Goal: Register for event/course

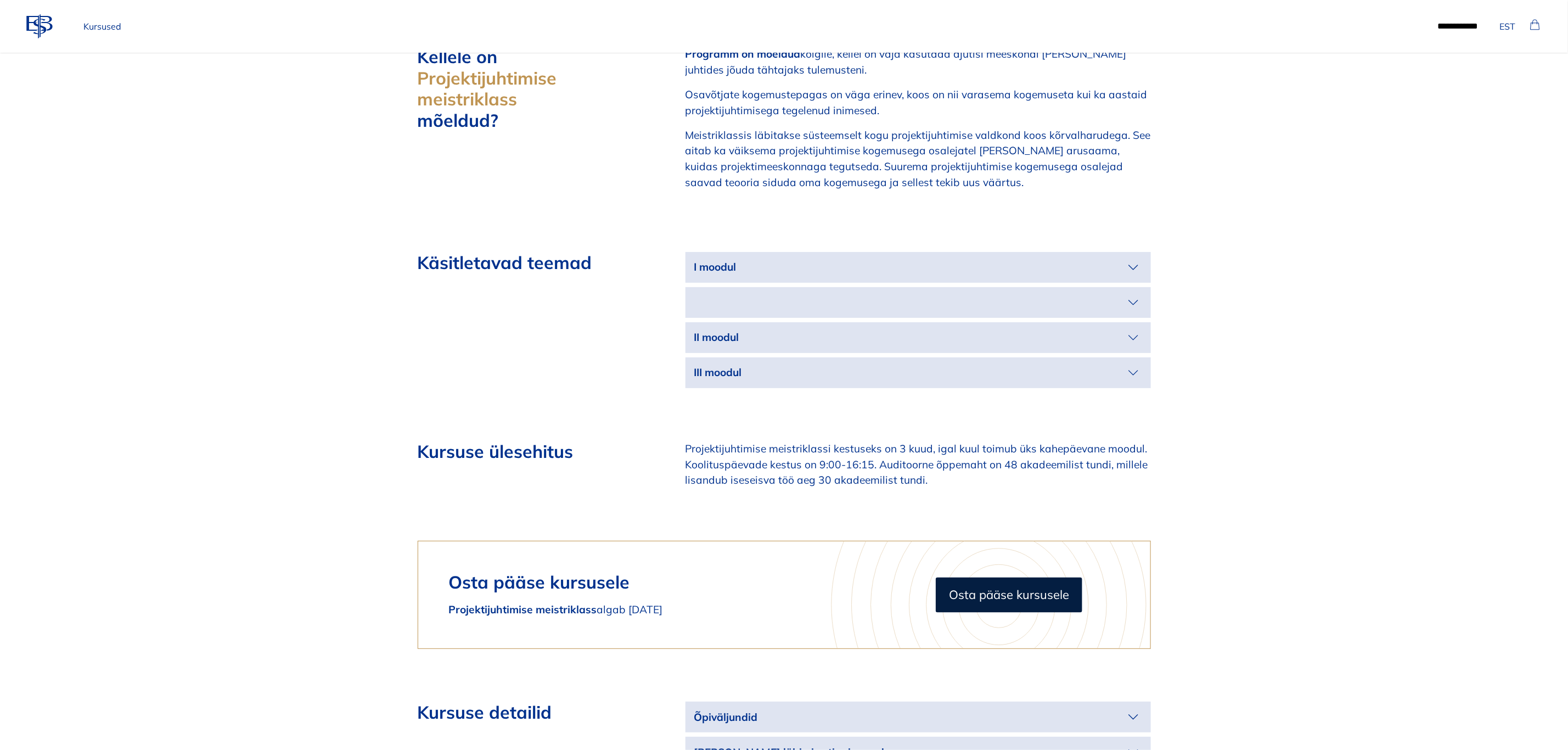
scroll to position [1235, 0]
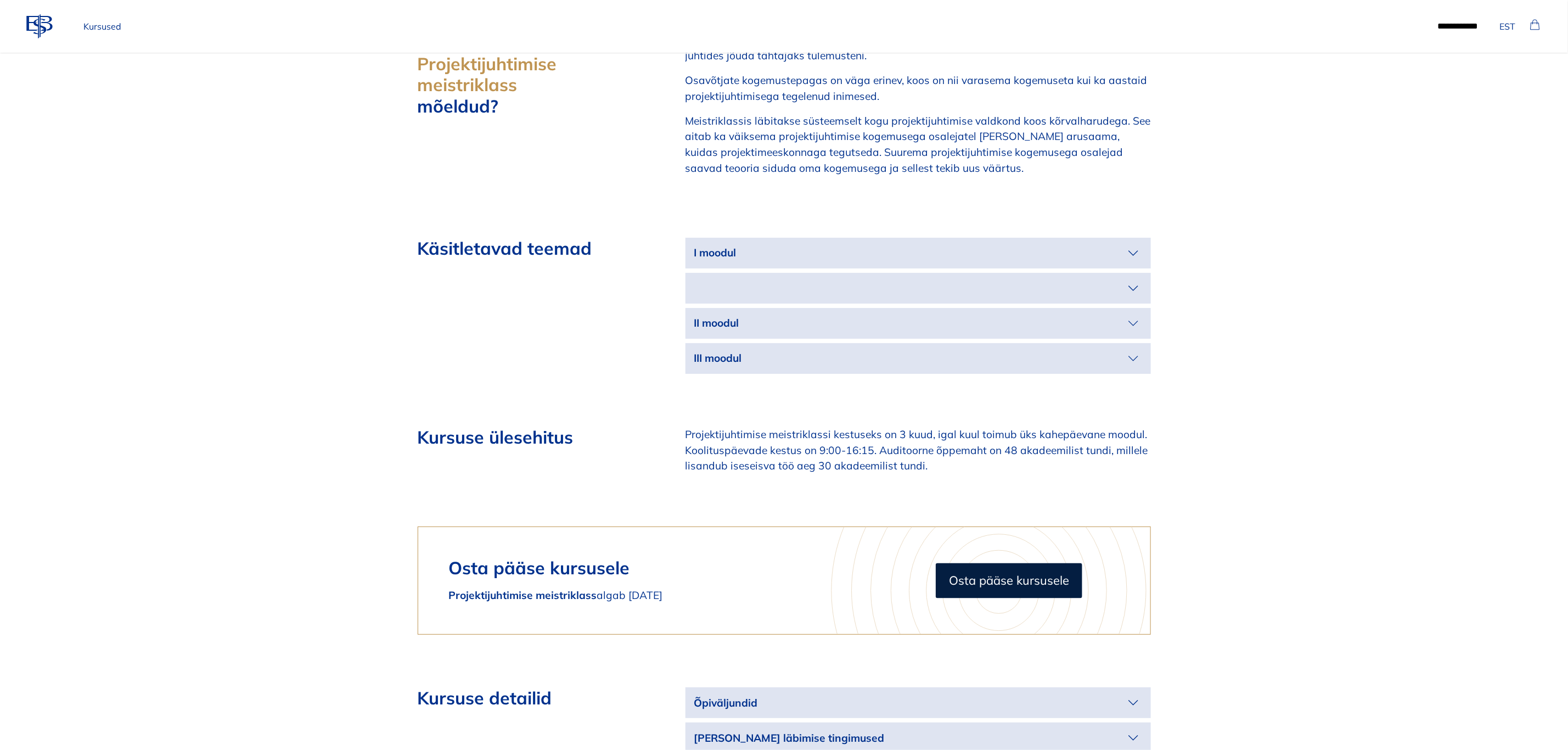
click at [1131, 251] on icon "button" at bounding box center [1134, 253] width 9 height 4
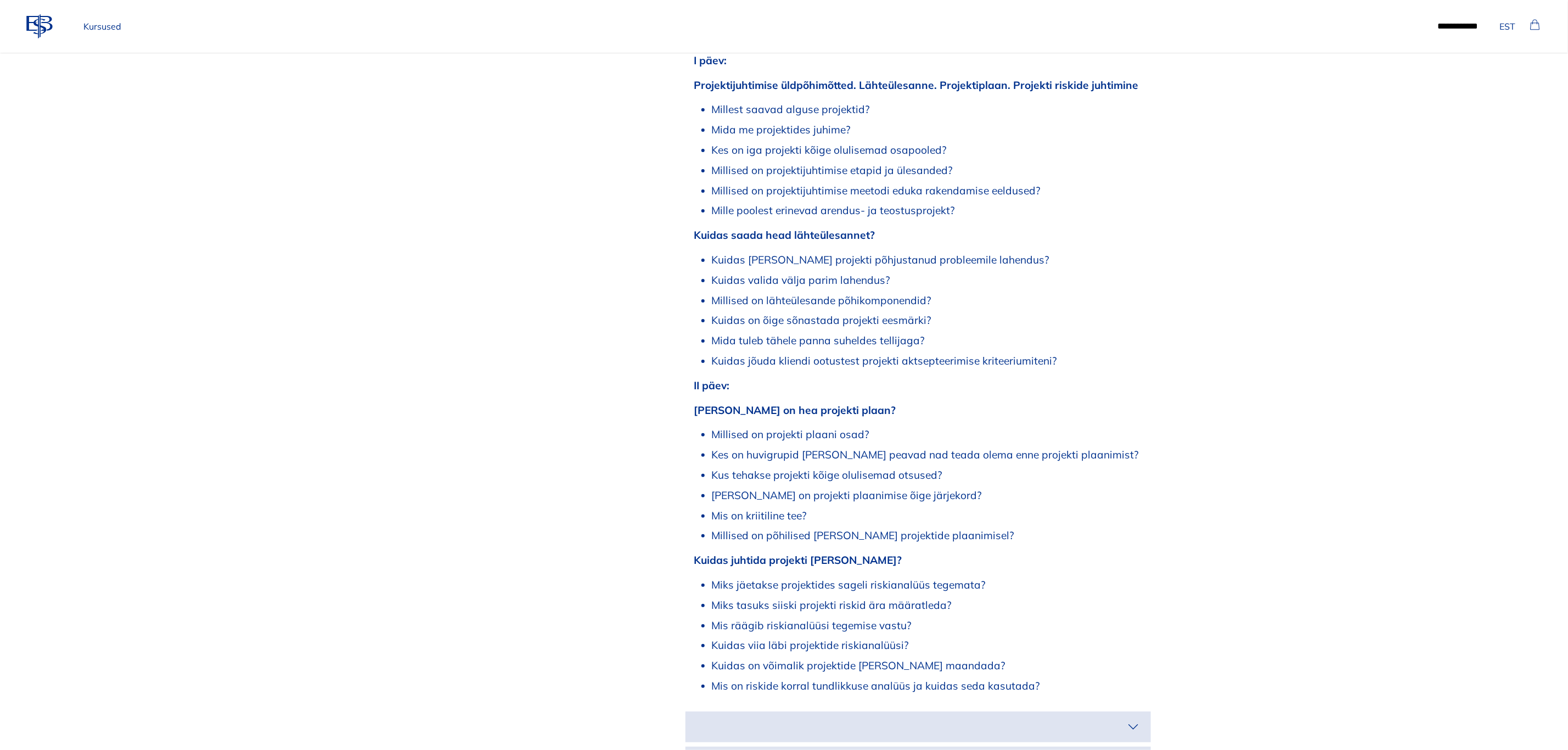
scroll to position [1812, 0]
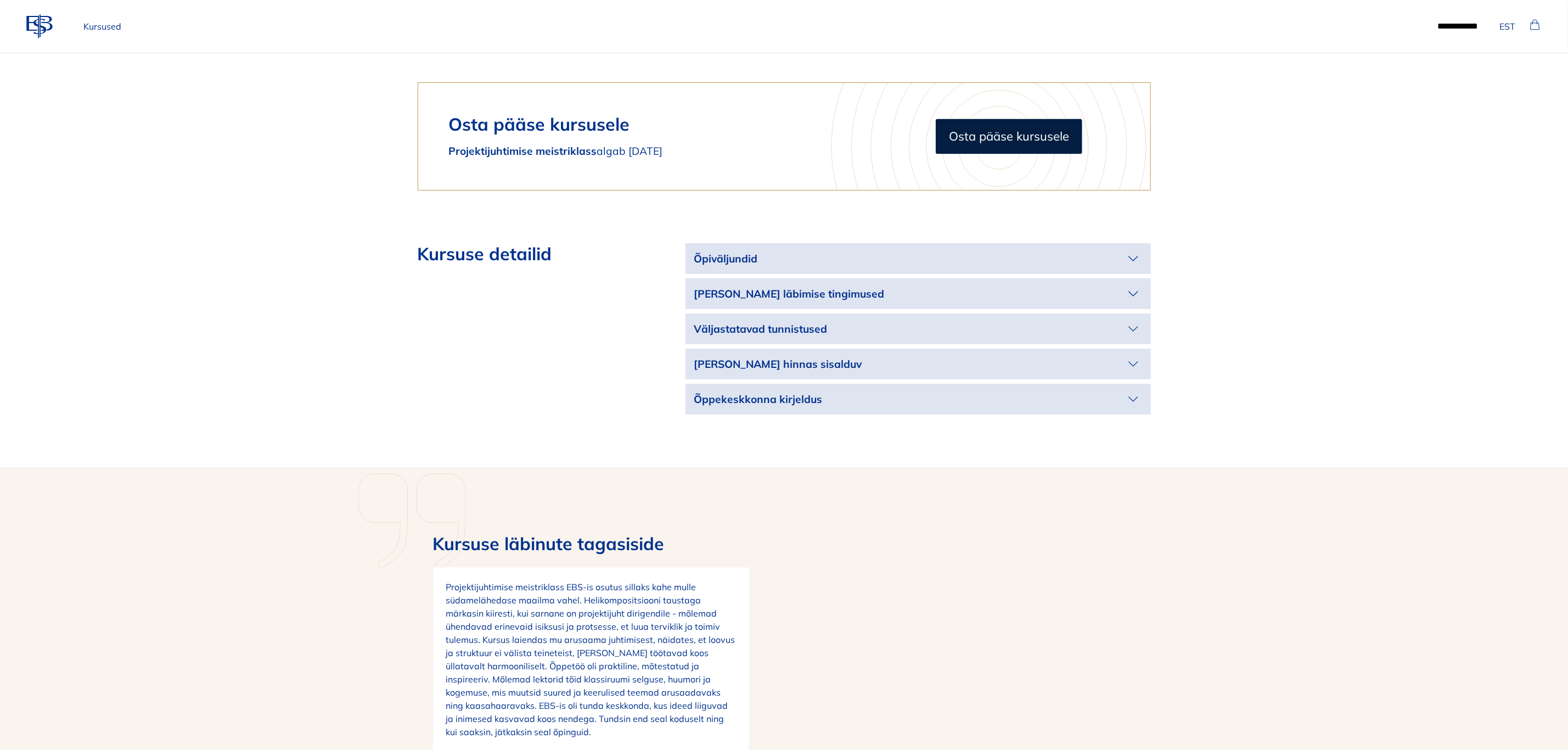
scroll to position [1812, 0]
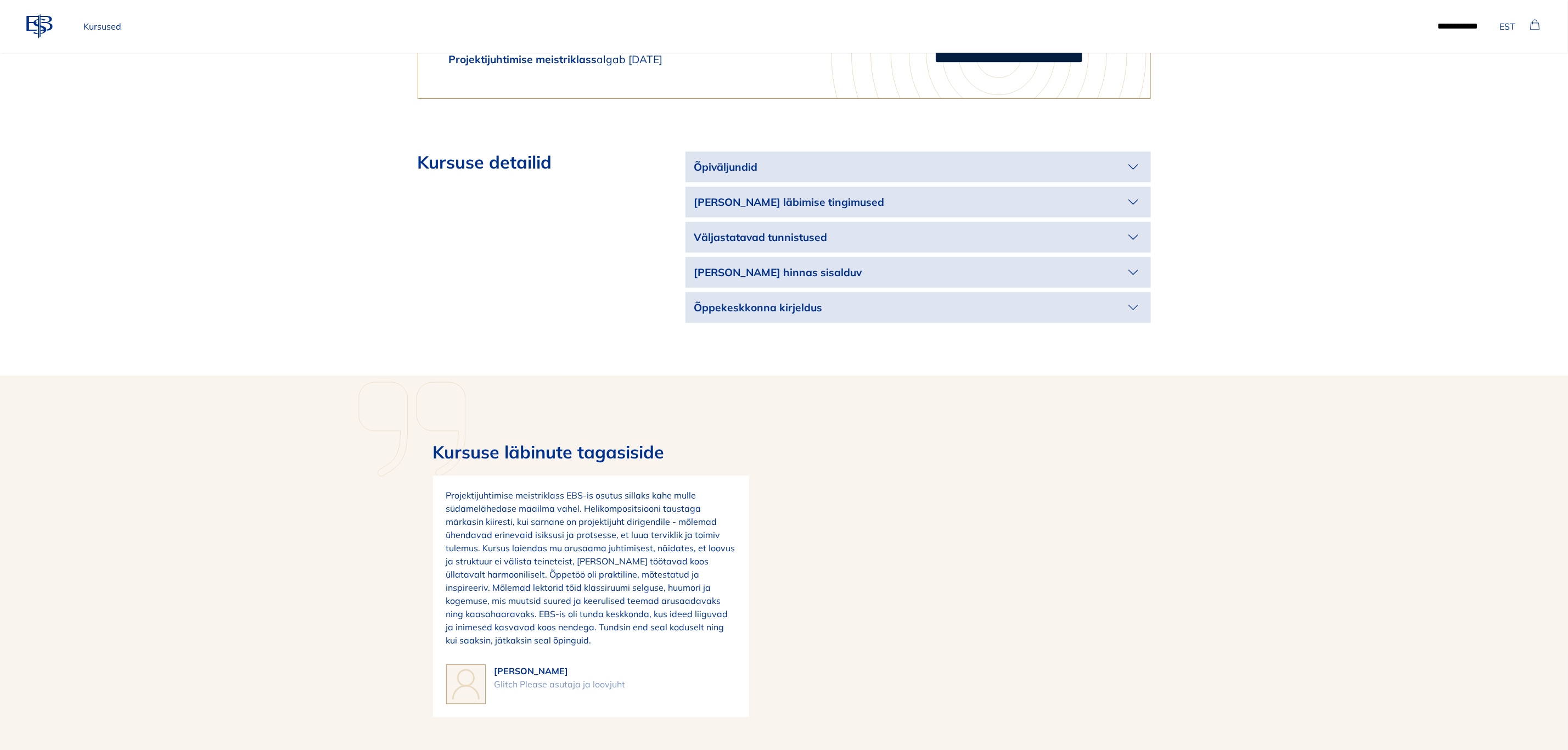
click at [1137, 164] on icon "button" at bounding box center [1134, 166] width 9 height 4
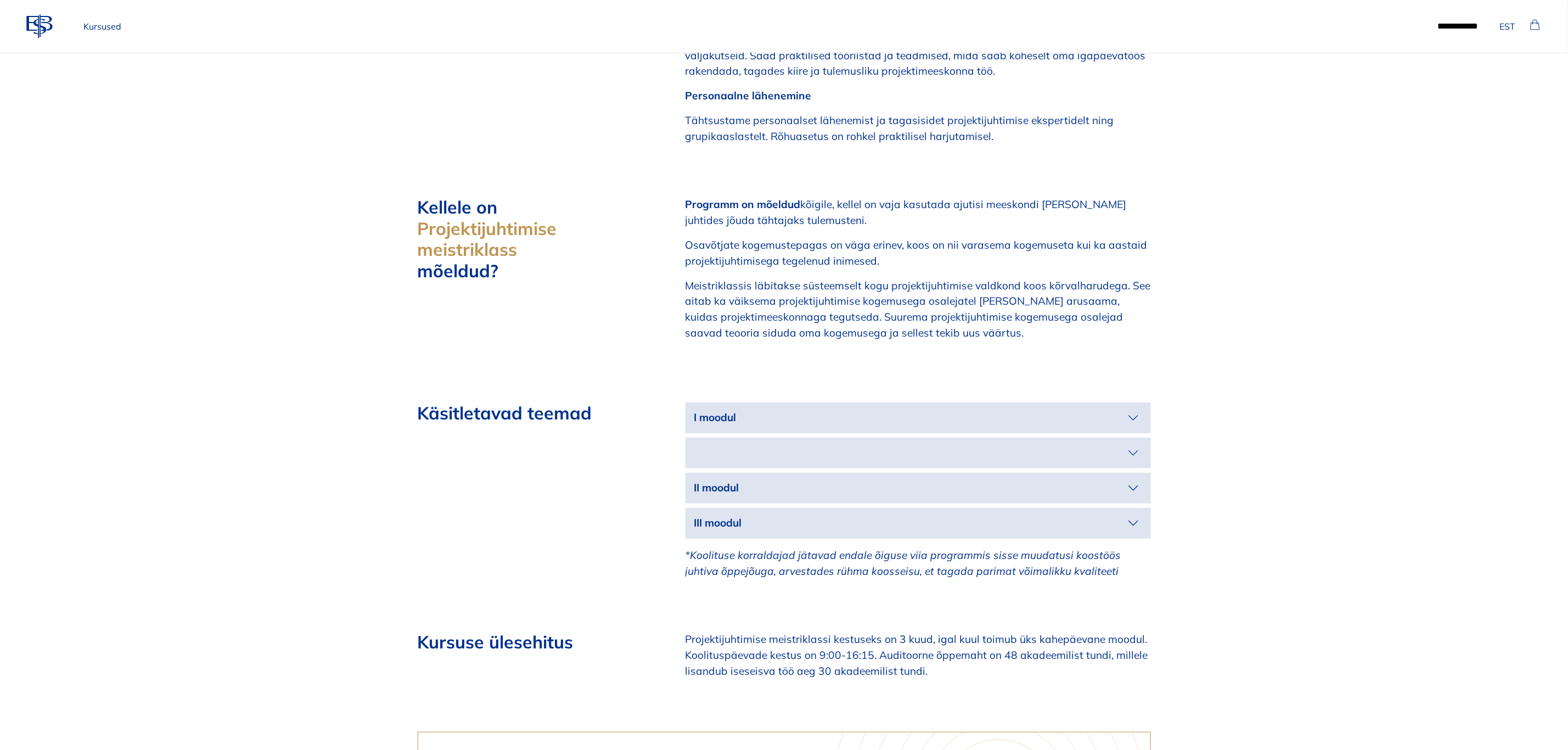
scroll to position [1235, 0]
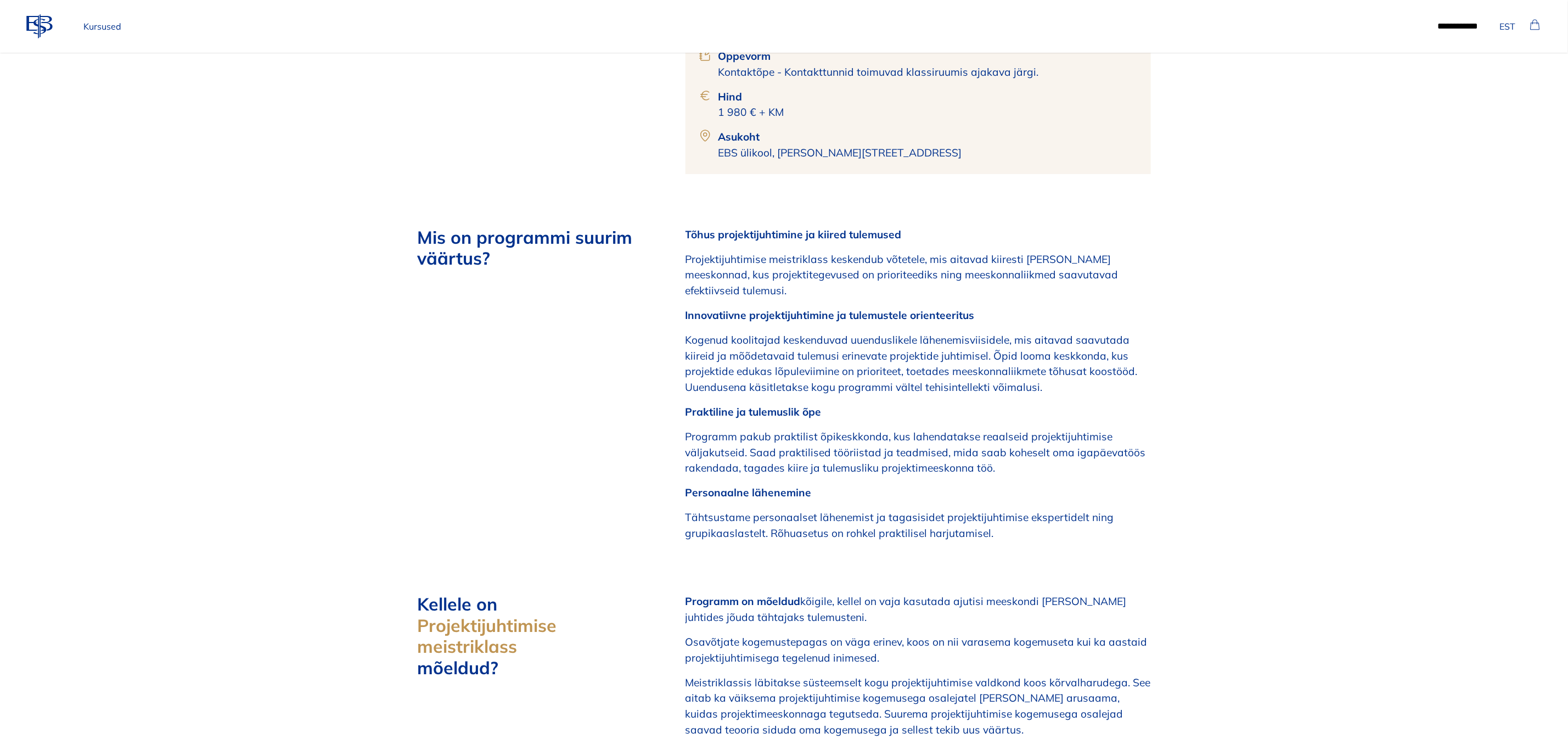
scroll to position [1070, 0]
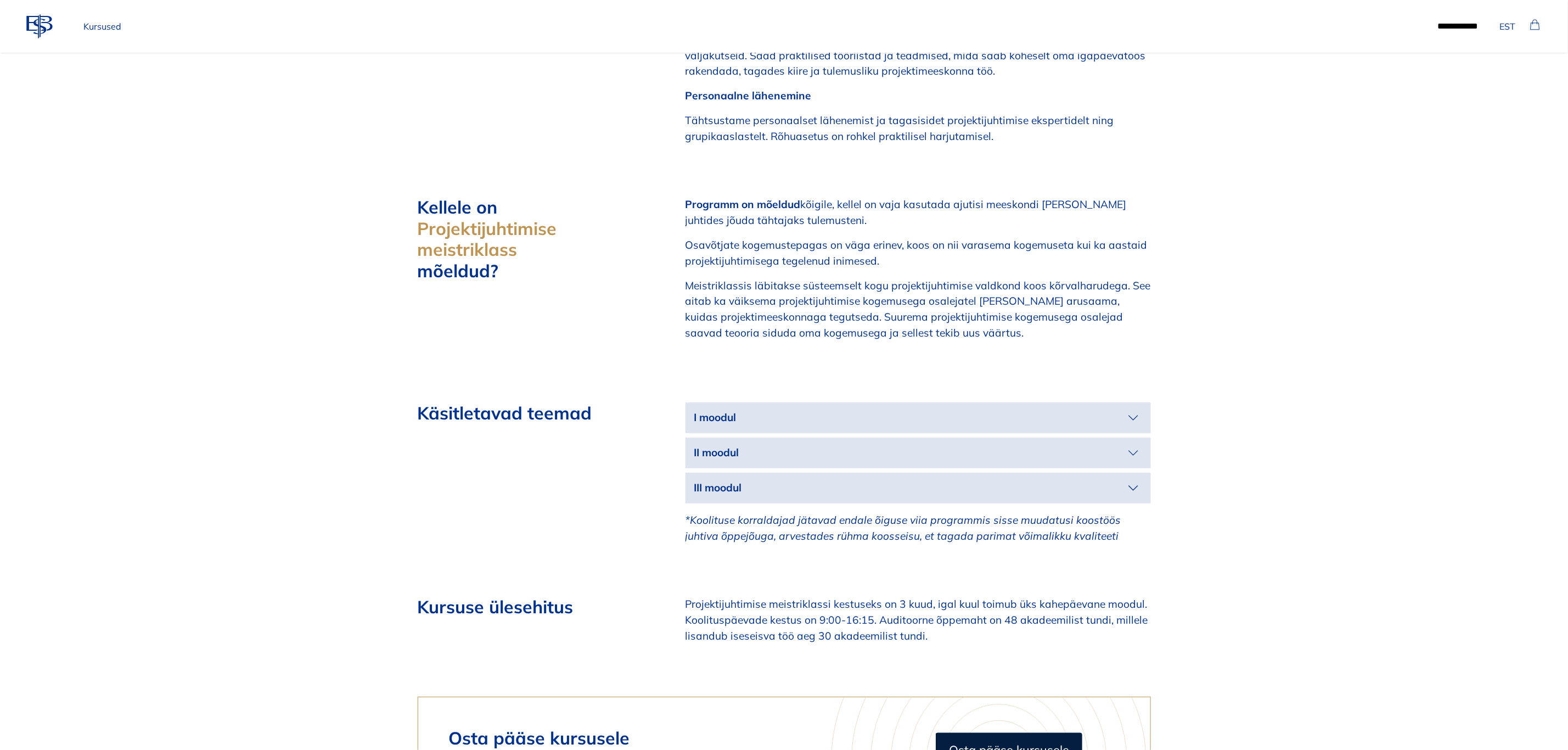
click at [960, 409] on p "I moodul" at bounding box center [909, 417] width 430 height 16
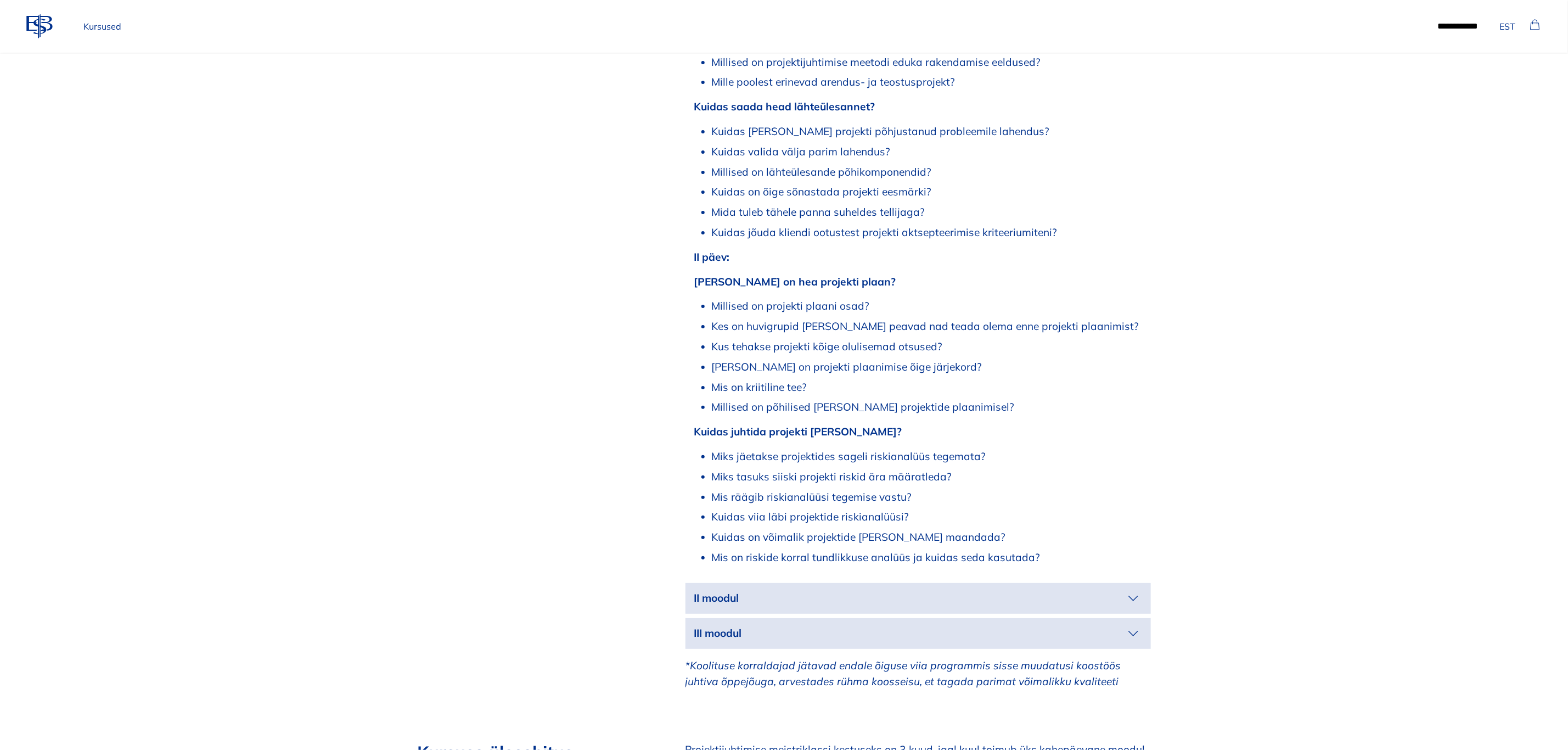
scroll to position [1647, 0]
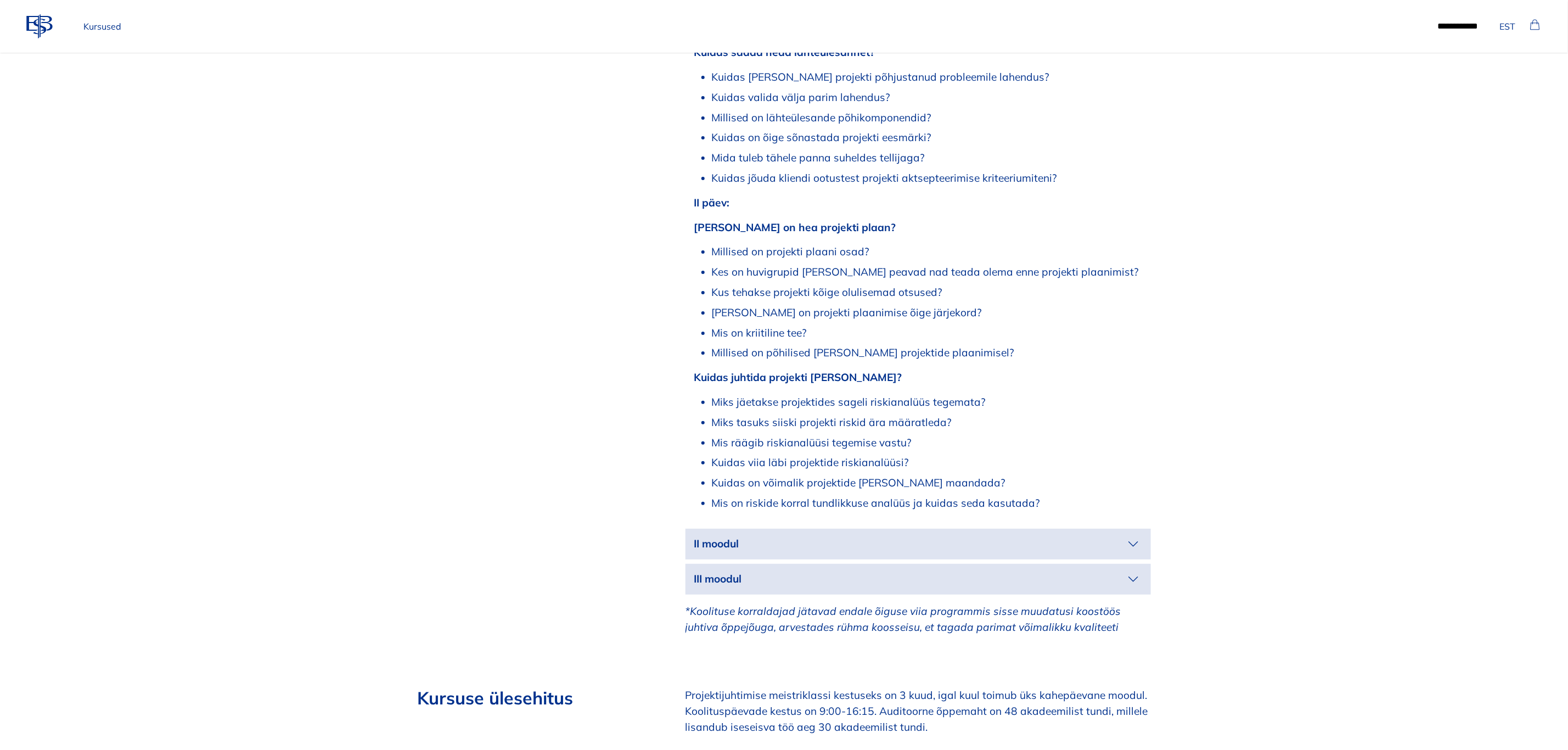
click at [1045, 528] on button "II moodul" at bounding box center [918, 544] width 465 height 31
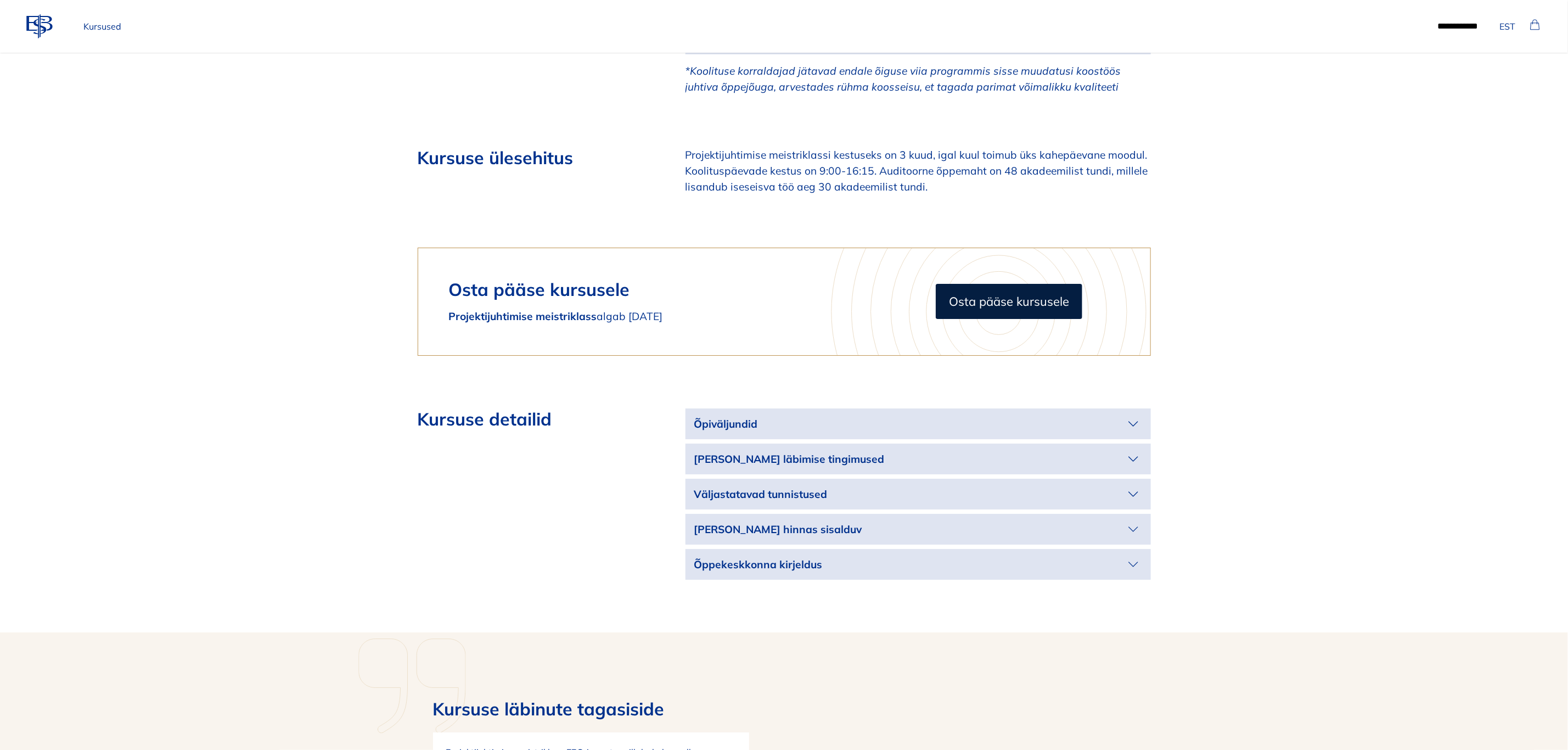
scroll to position [2964, 0]
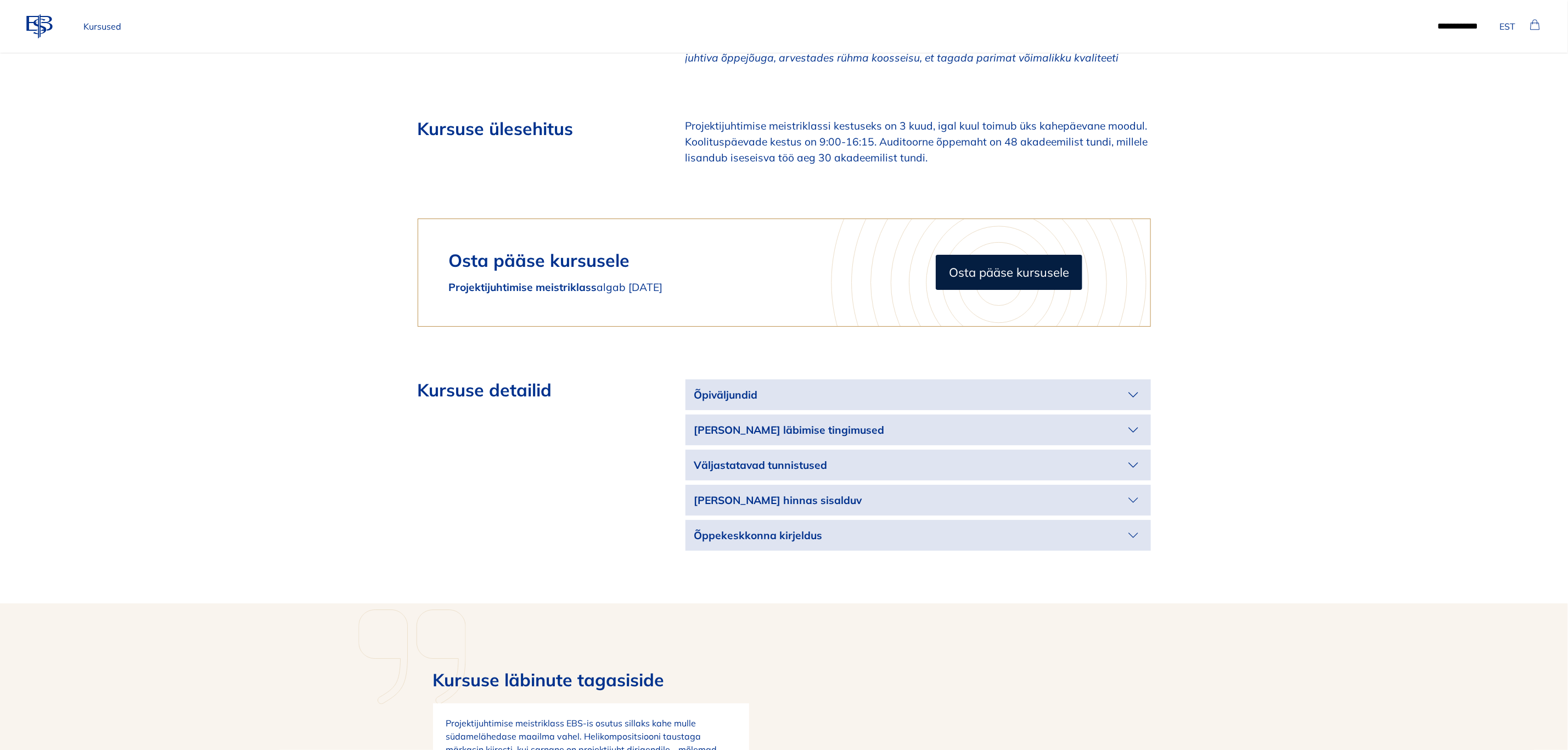
click at [1046, 263] on span "Osta pääse kursusele" at bounding box center [1009, 272] width 120 height 18
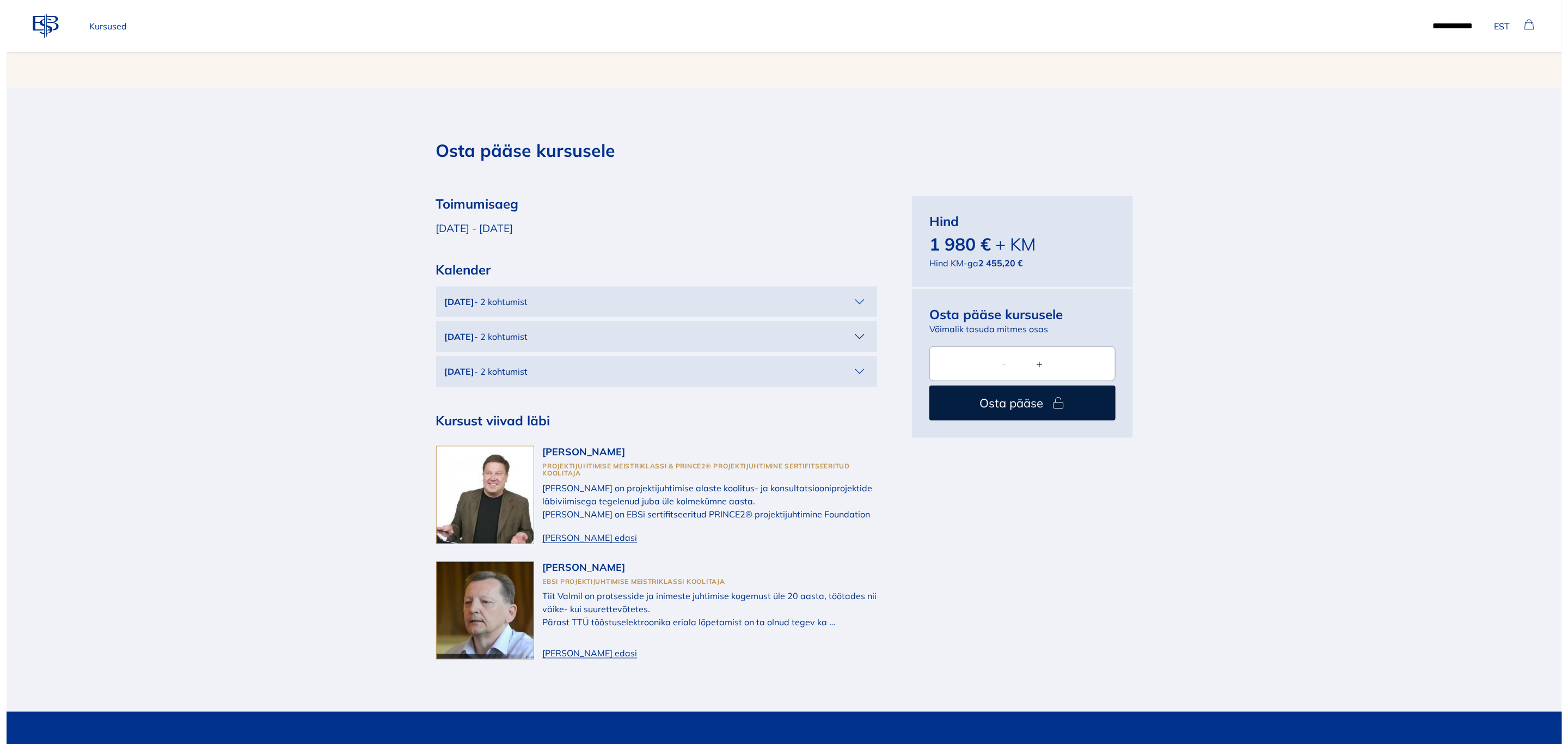
scroll to position [3861, 0]
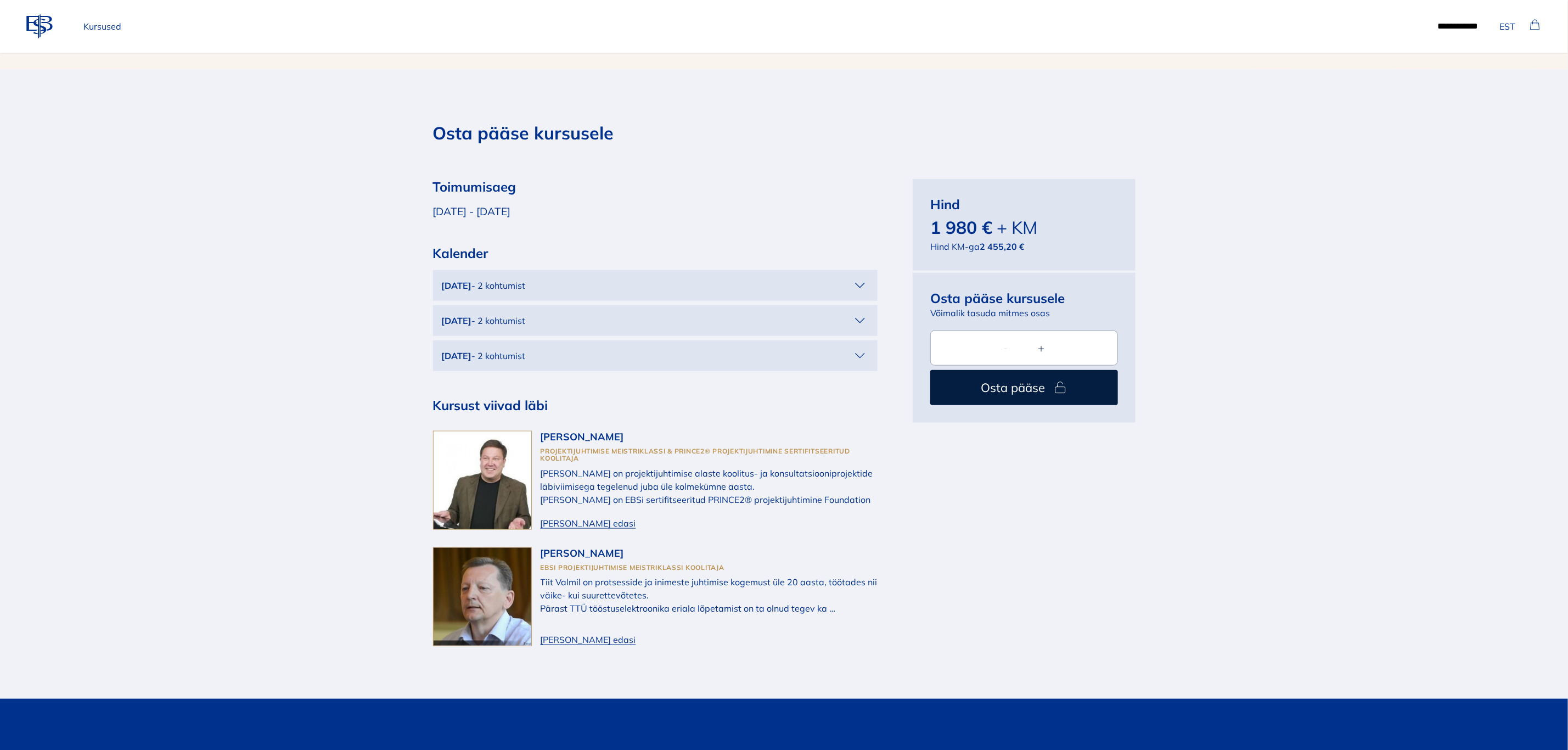
click at [1037, 378] on span "Osta pääse" at bounding box center [1013, 387] width 64 height 18
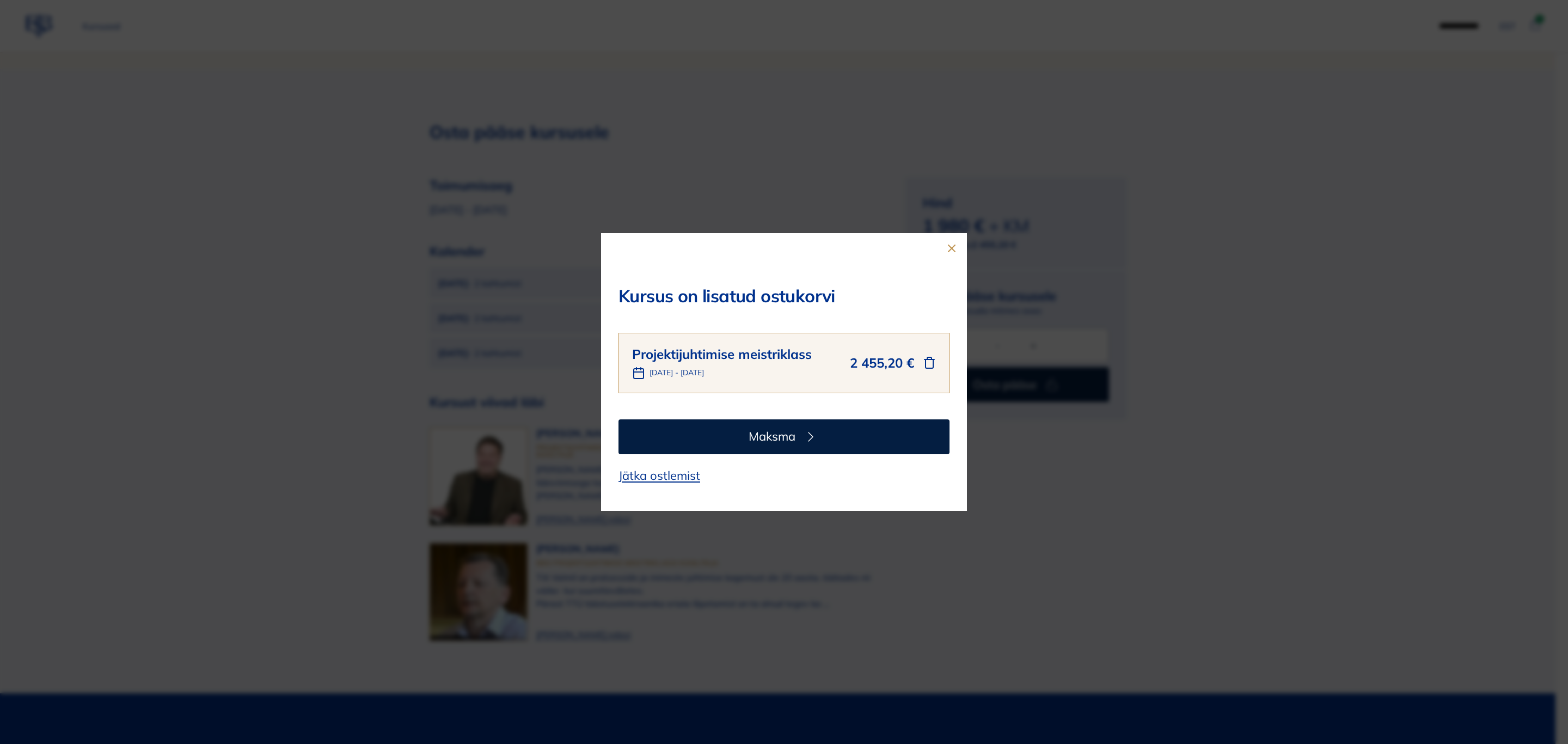
click at [791, 441] on button "Maksma" at bounding box center [784, 437] width 331 height 35
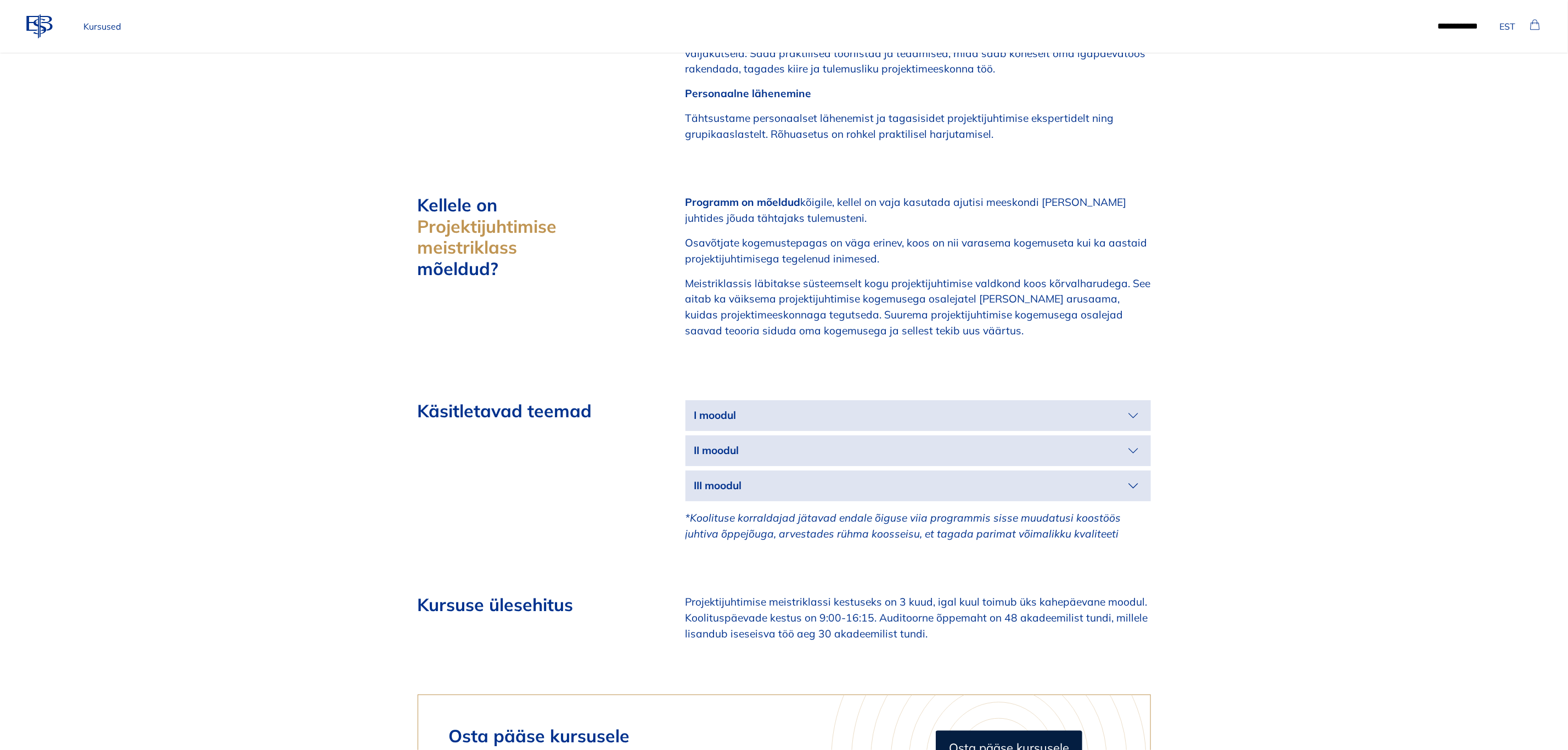
scroll to position [1235, 0]
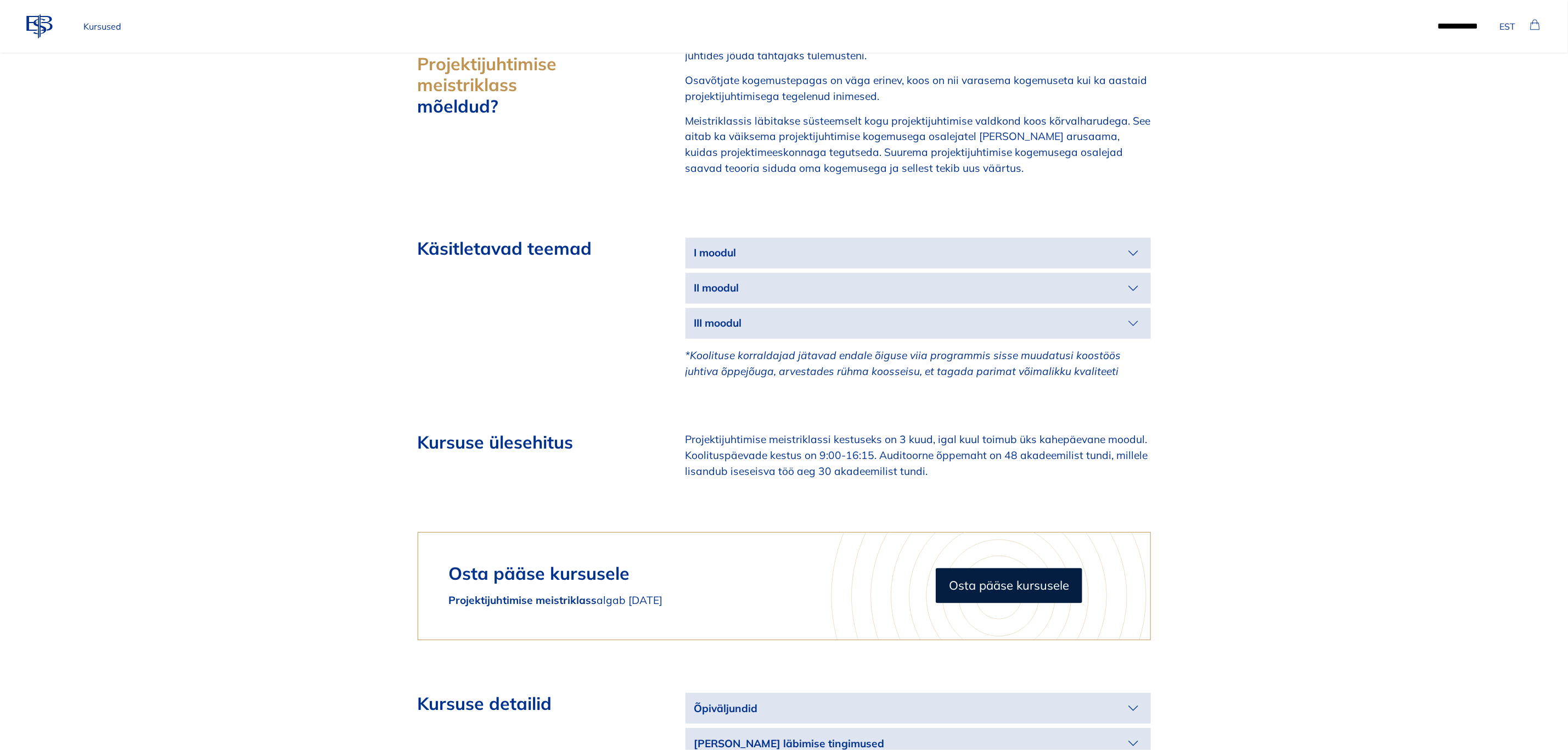
click at [1128, 244] on icon "button" at bounding box center [1134, 253] width 18 height 18
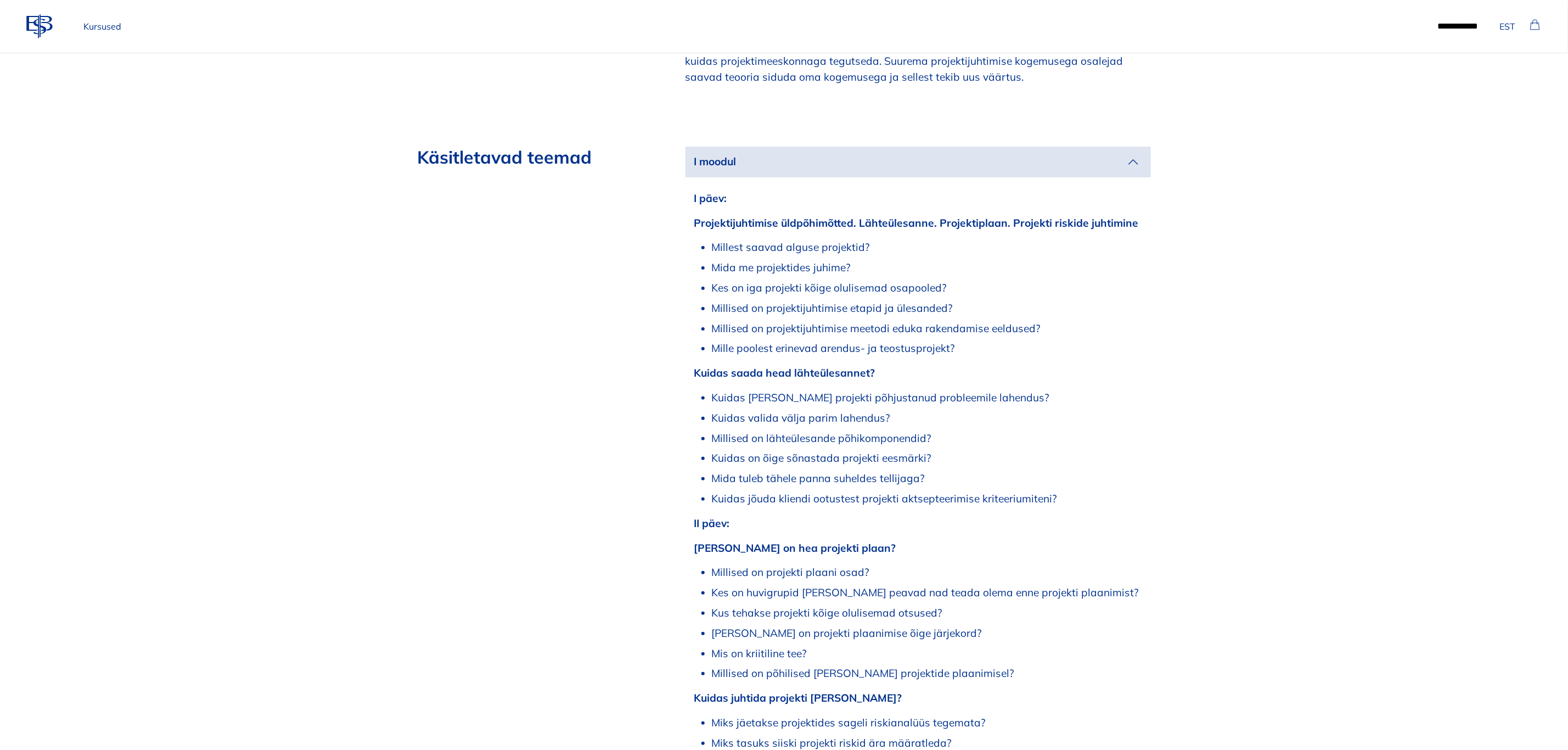
scroll to position [1647, 0]
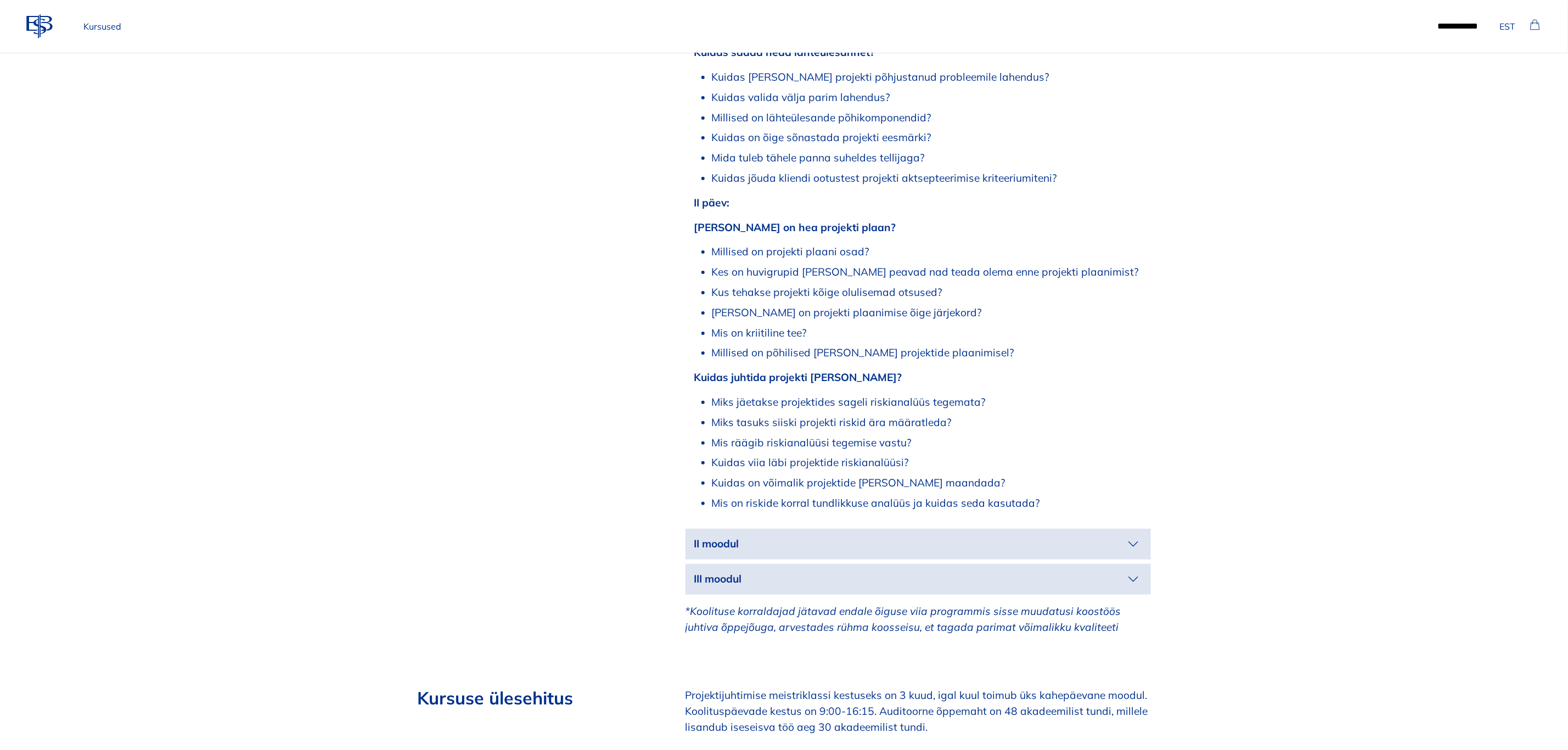
drag, startPoint x: 1137, startPoint y: 523, endPoint x: 1191, endPoint y: 522, distance: 54.0
click at [1137, 535] on icon "button" at bounding box center [1134, 544] width 18 height 18
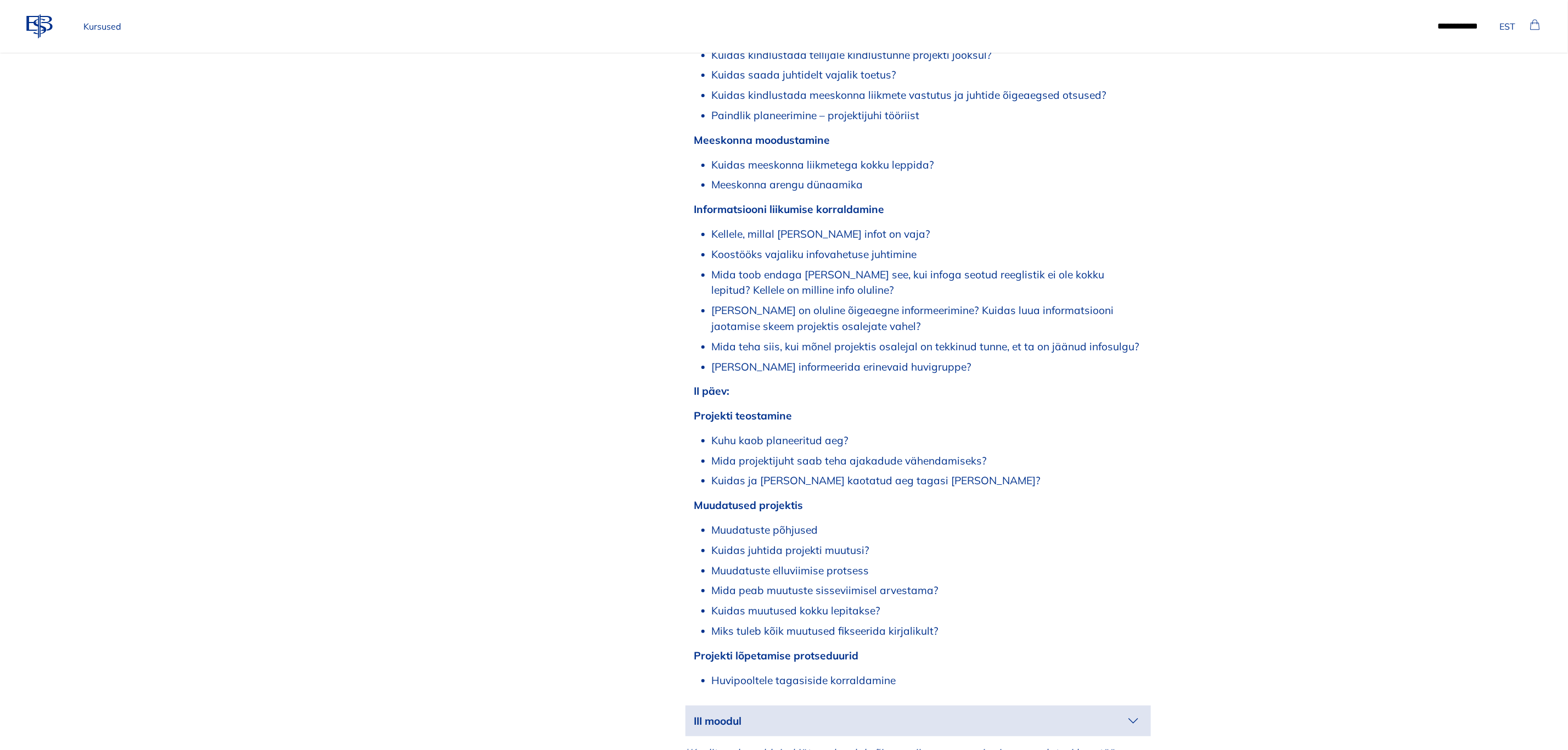
scroll to position [2306, 0]
click at [1135, 709] on icon "button" at bounding box center [1134, 717] width 18 height 18
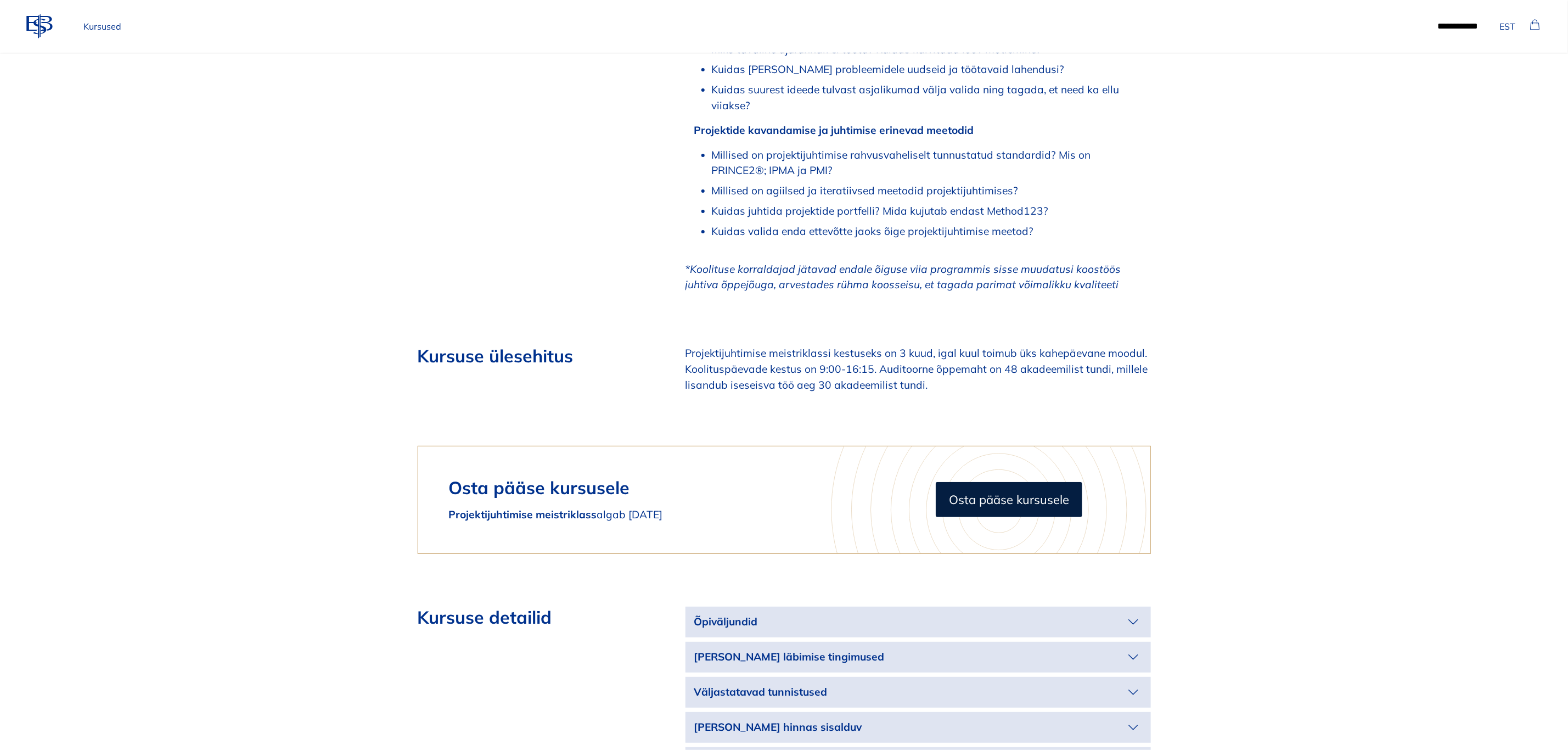
scroll to position [3376, 0]
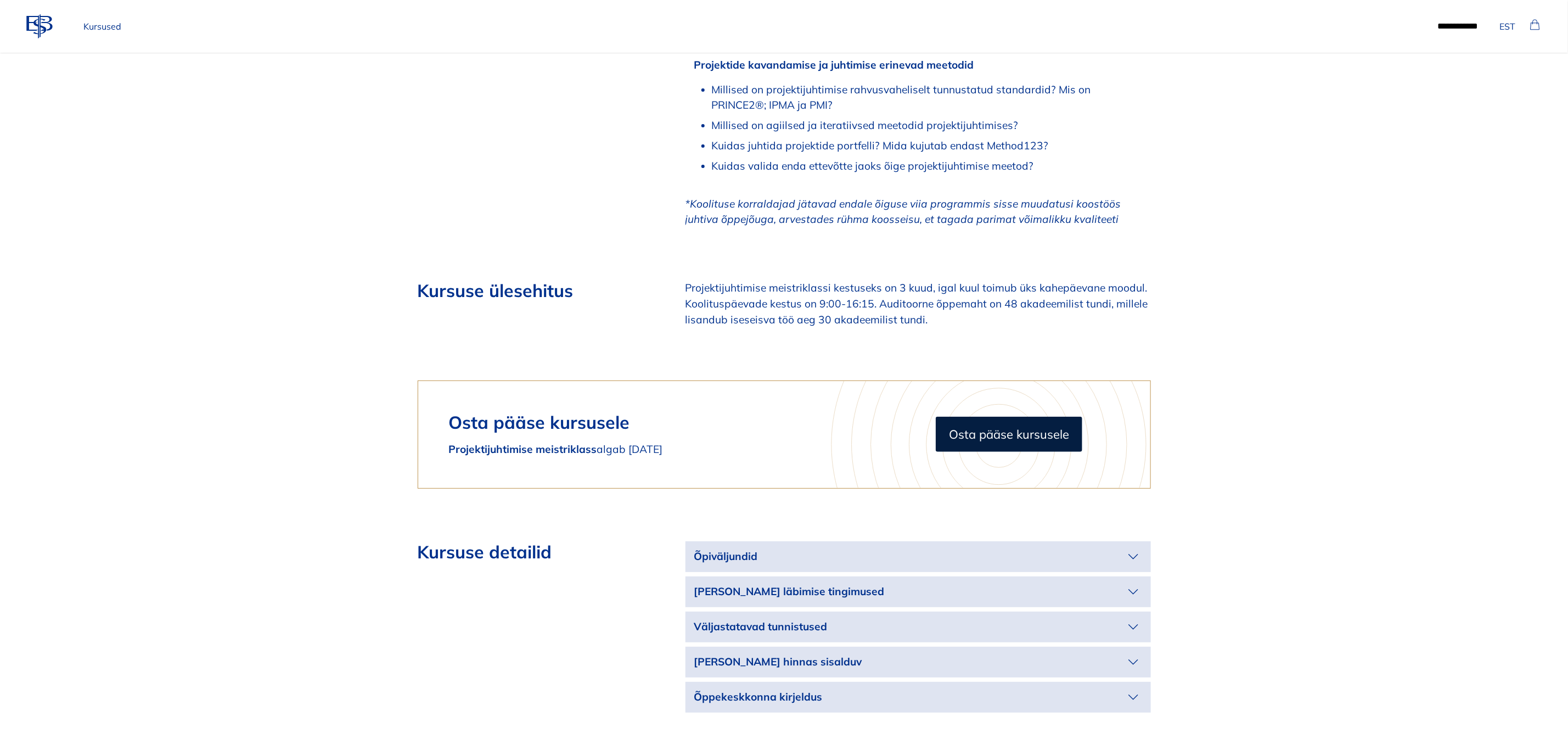
click at [1121, 549] on p "Õpiväljundid" at bounding box center [909, 557] width 430 height 16
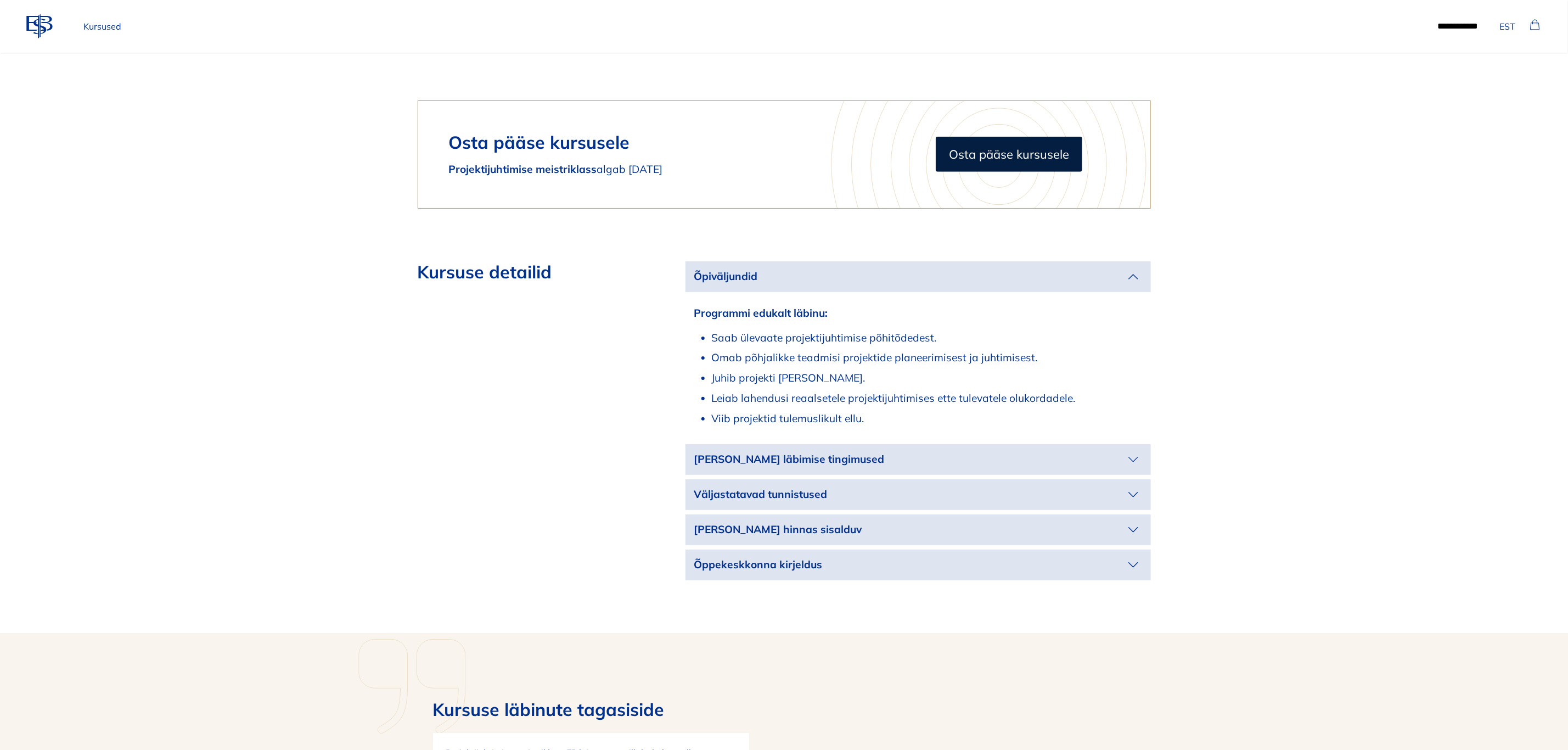
scroll to position [3706, 0]
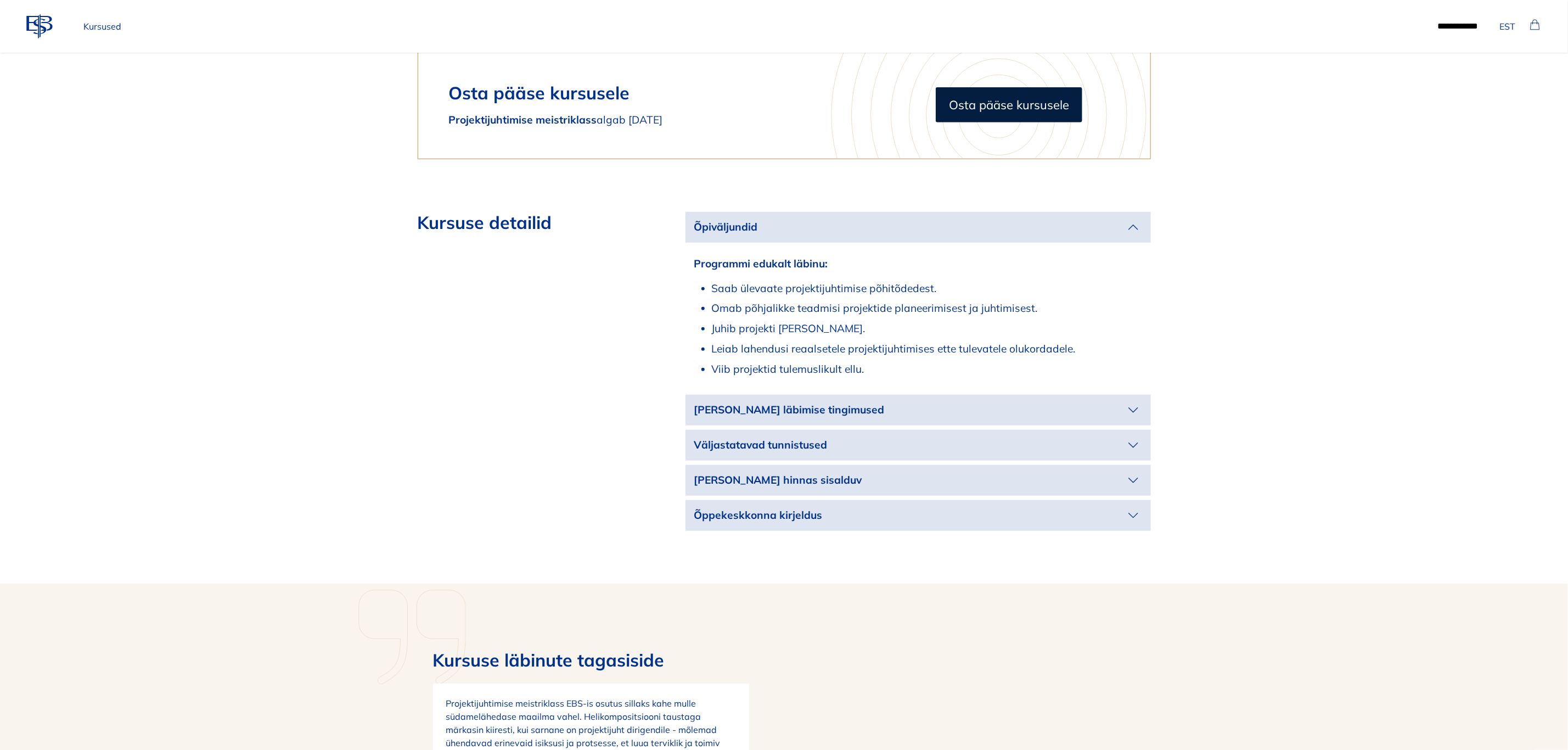
click at [1114, 395] on button "[PERSON_NAME] läbimise tingimused" at bounding box center [918, 410] width 465 height 31
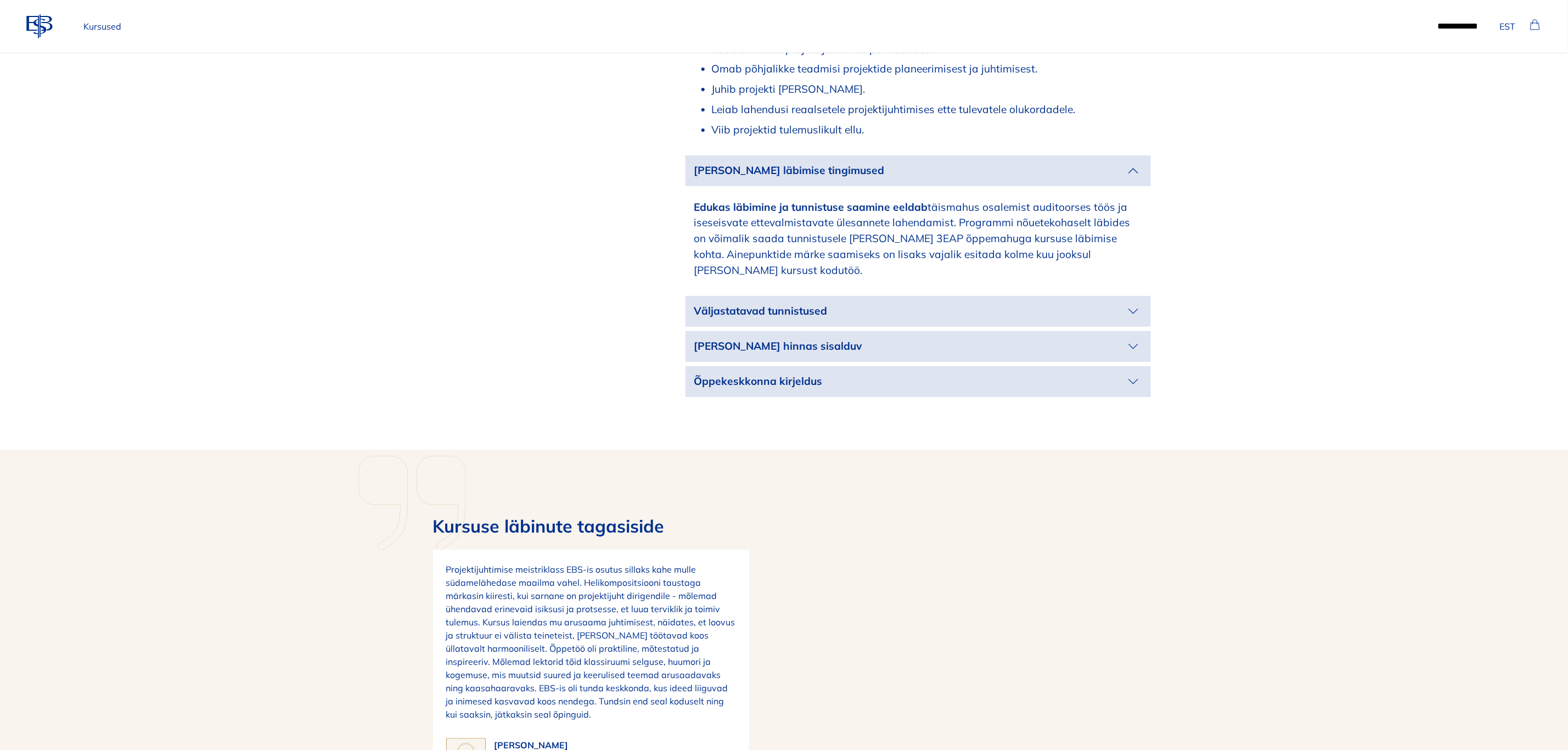
scroll to position [3953, 0]
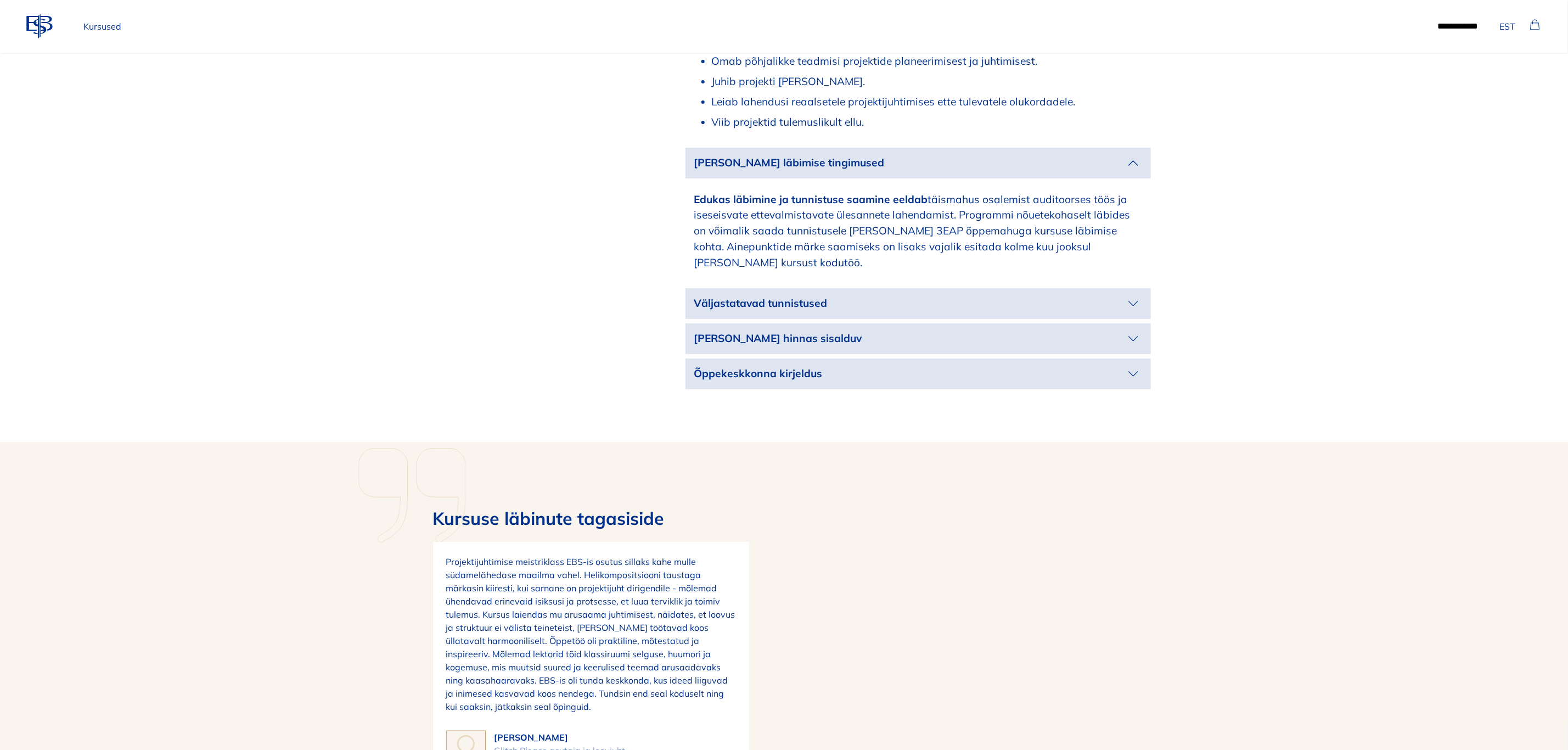
click at [1128, 295] on icon "button" at bounding box center [1134, 303] width 18 height 18
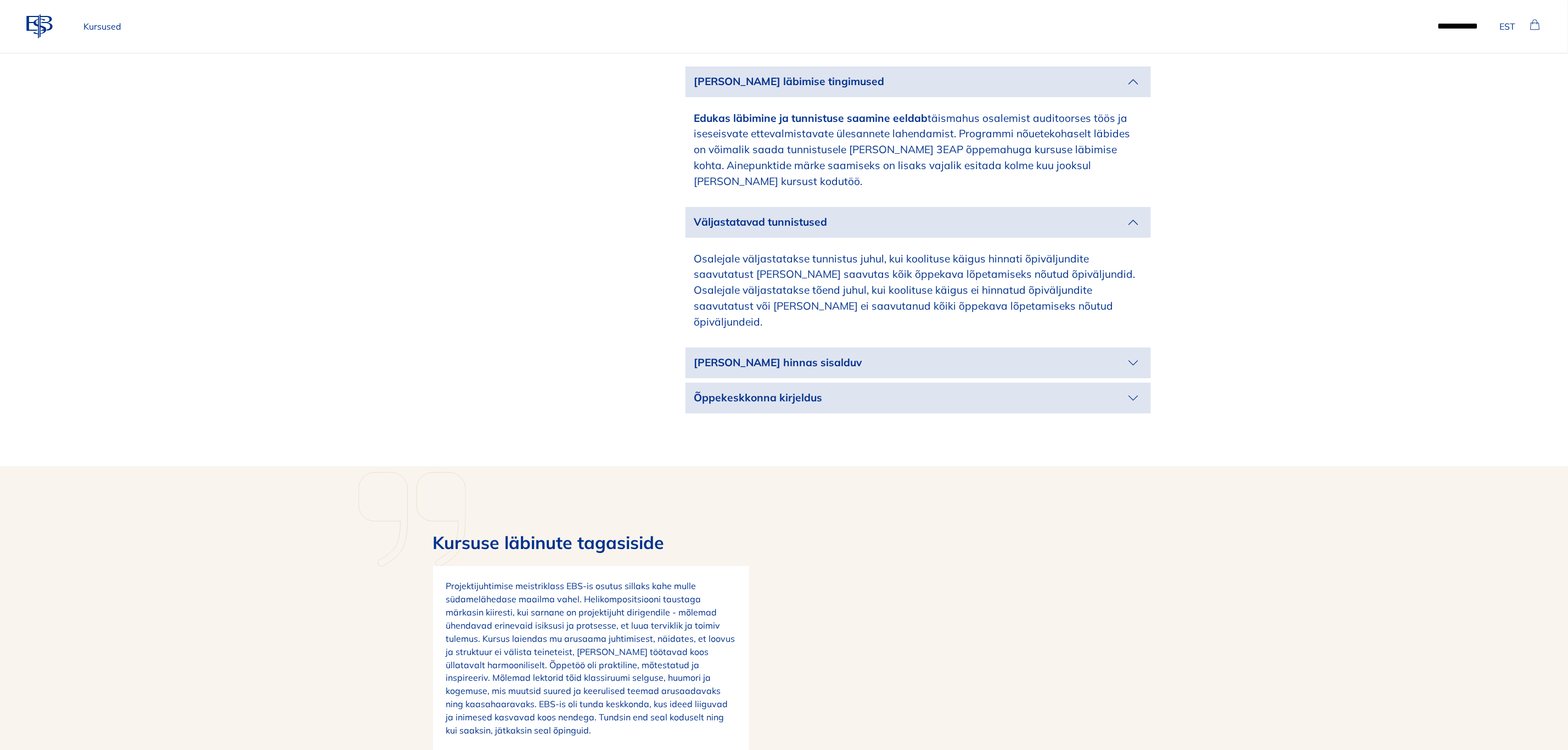
scroll to position [4035, 0]
click at [1128, 353] on icon "button" at bounding box center [1134, 361] width 18 height 18
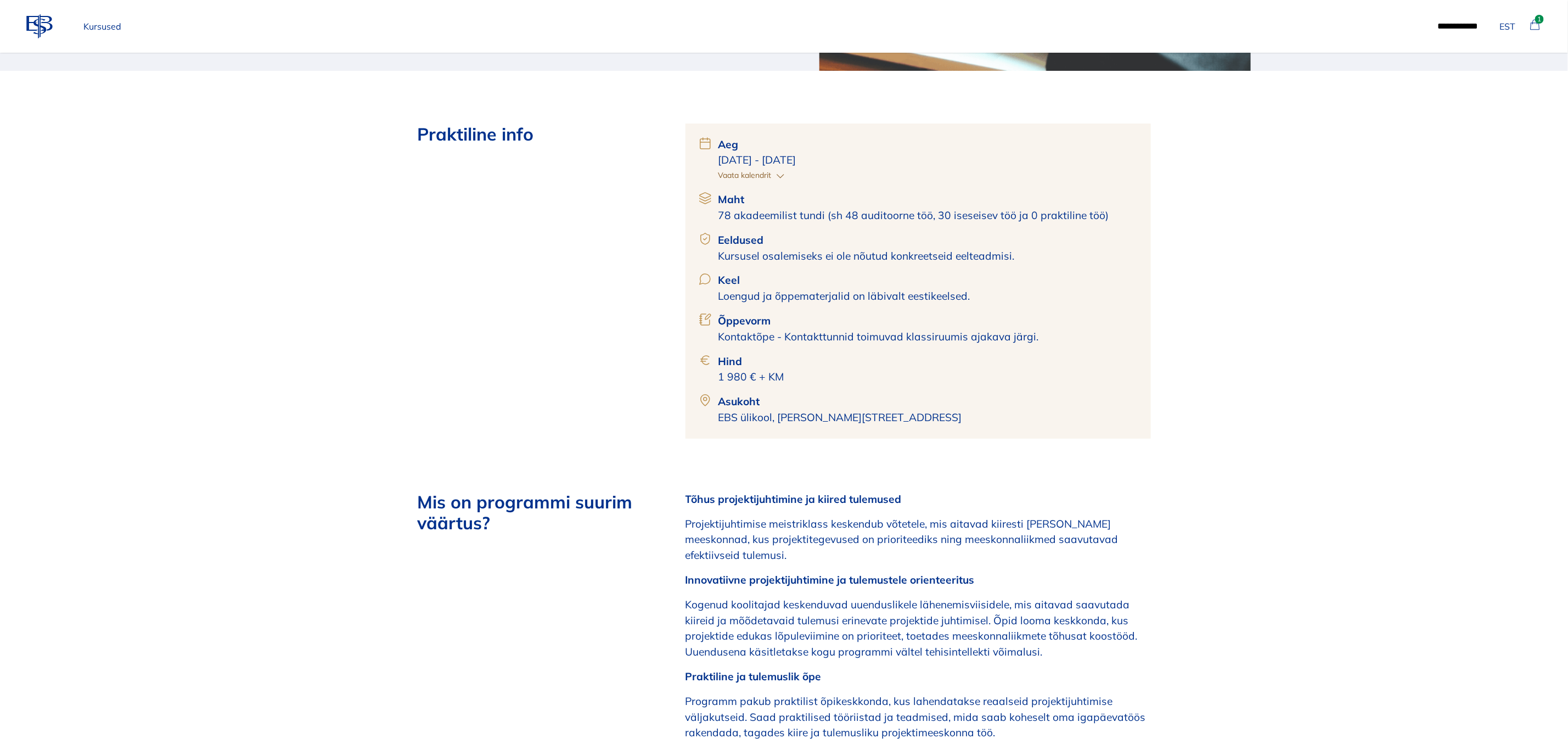
scroll to position [494, 0]
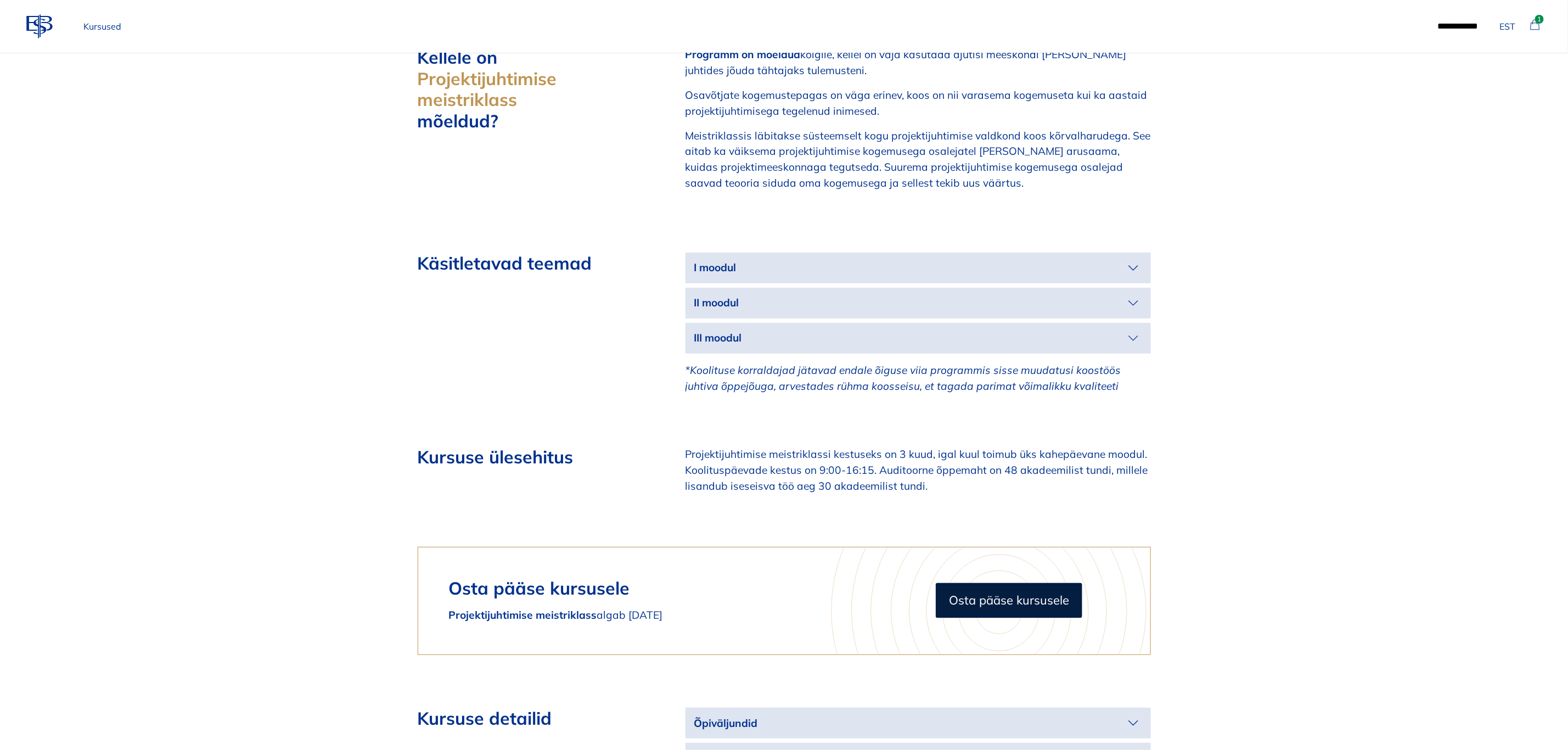
scroll to position [1235, 0]
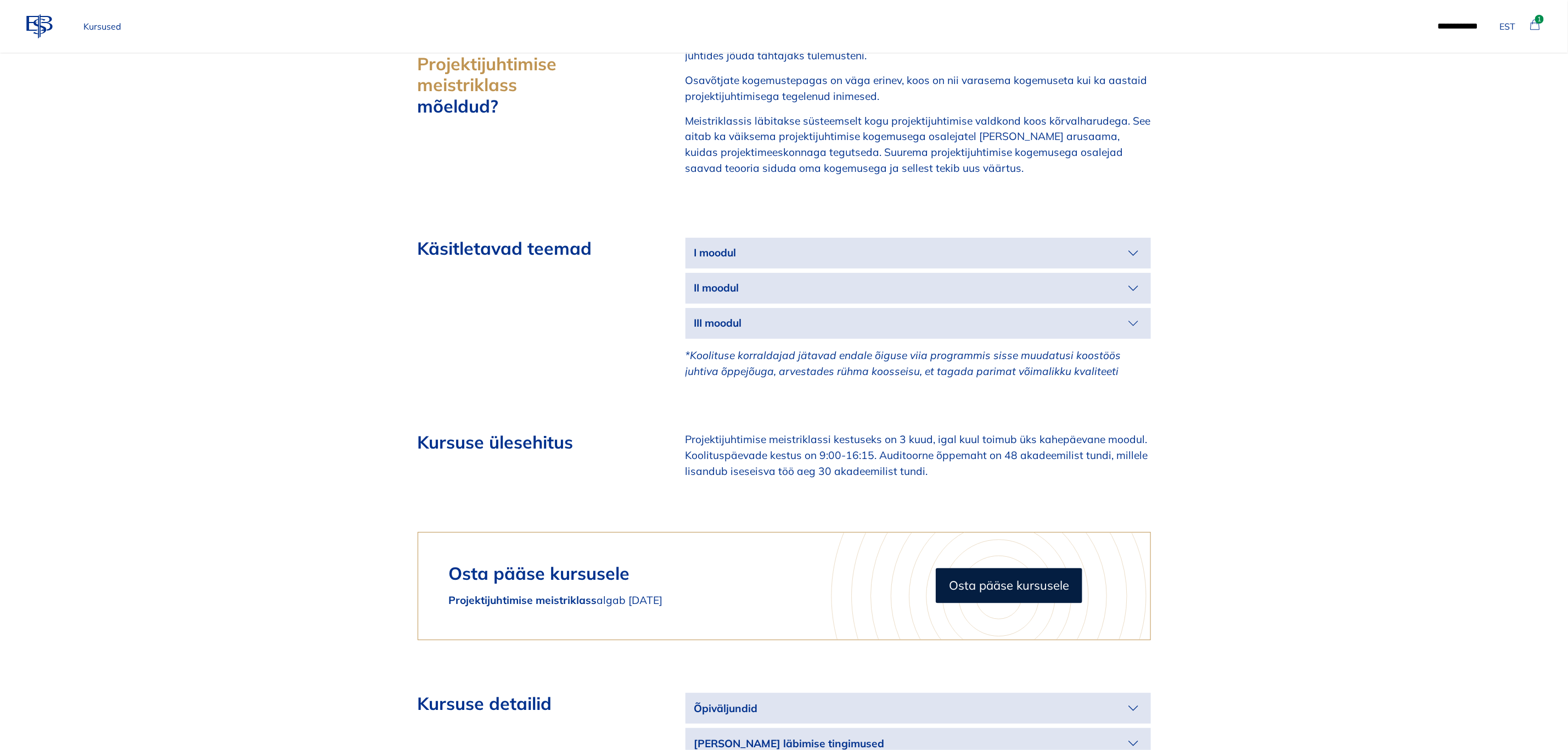
click at [1135, 251] on icon "button" at bounding box center [1134, 253] width 9 height 4
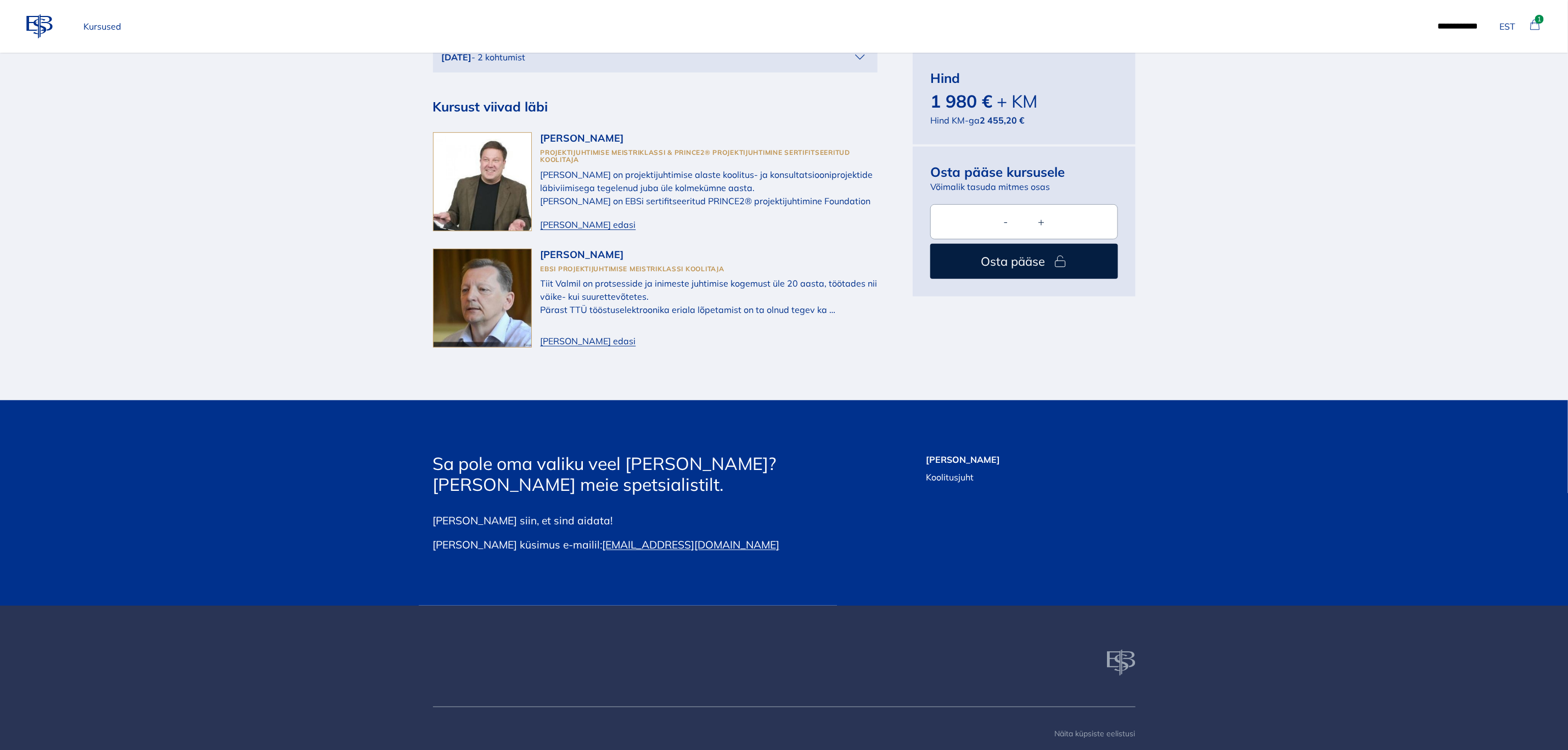
scroll to position [3462, 0]
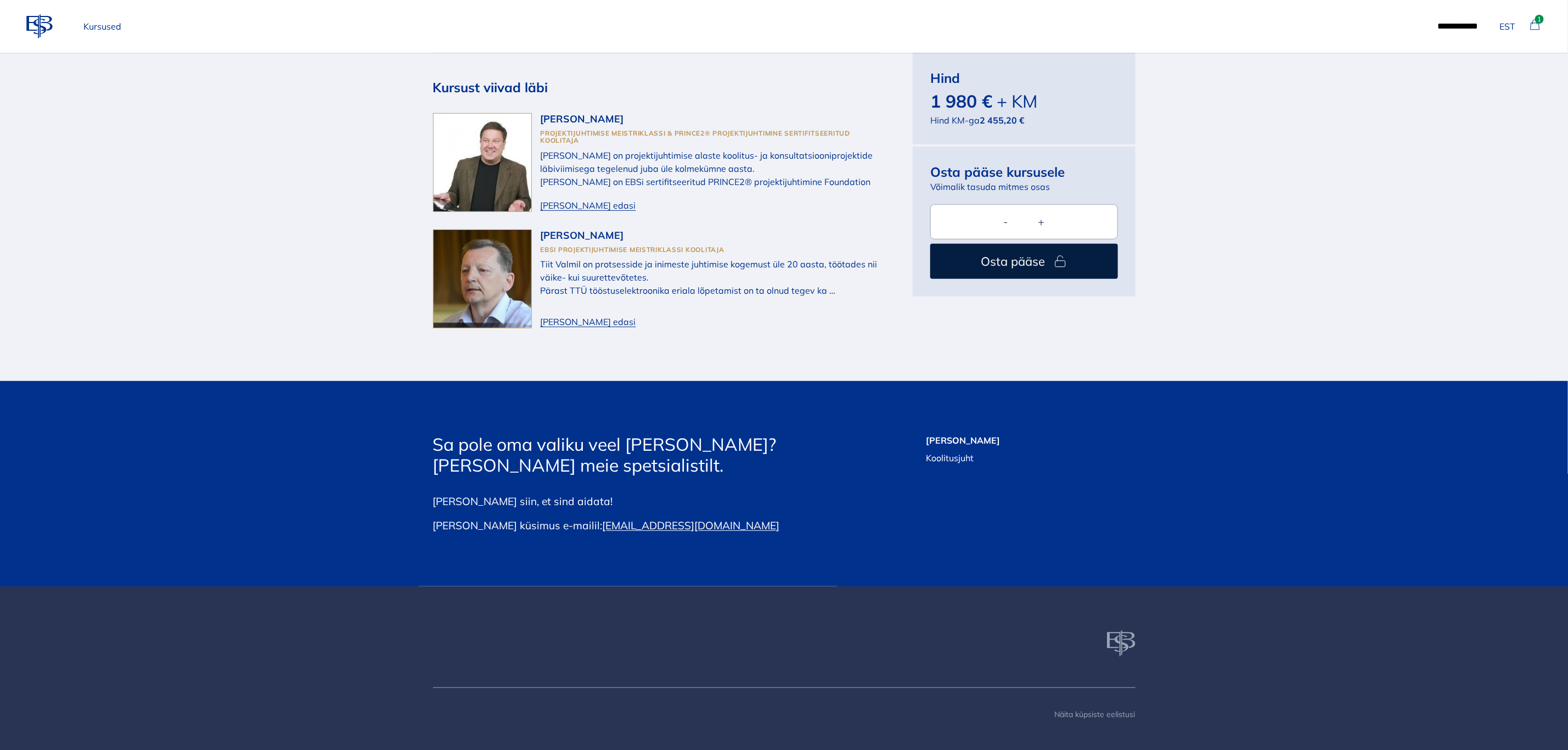
click at [101, 28] on p "Kursused" at bounding box center [102, 26] width 47 height 22
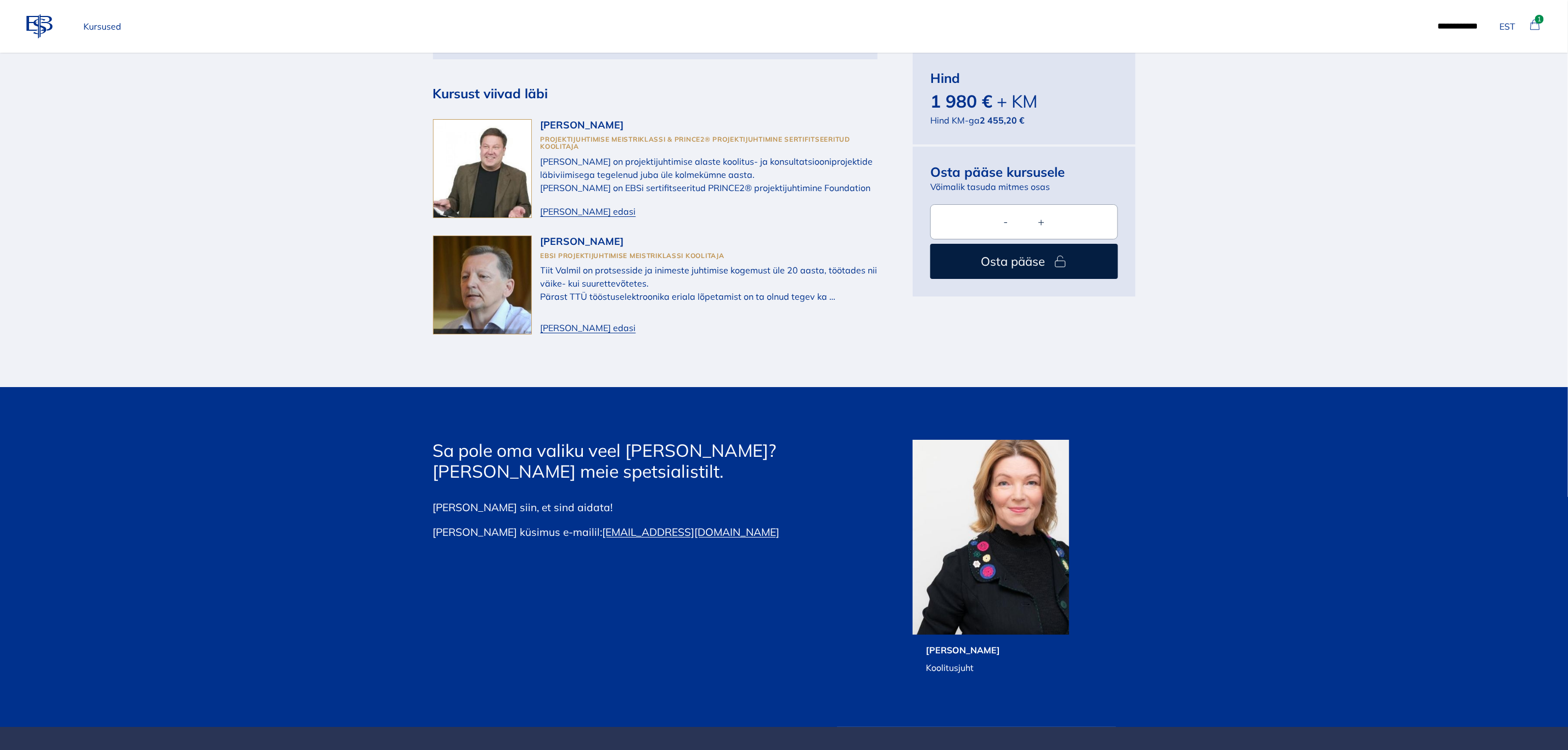
scroll to position [2800, 0]
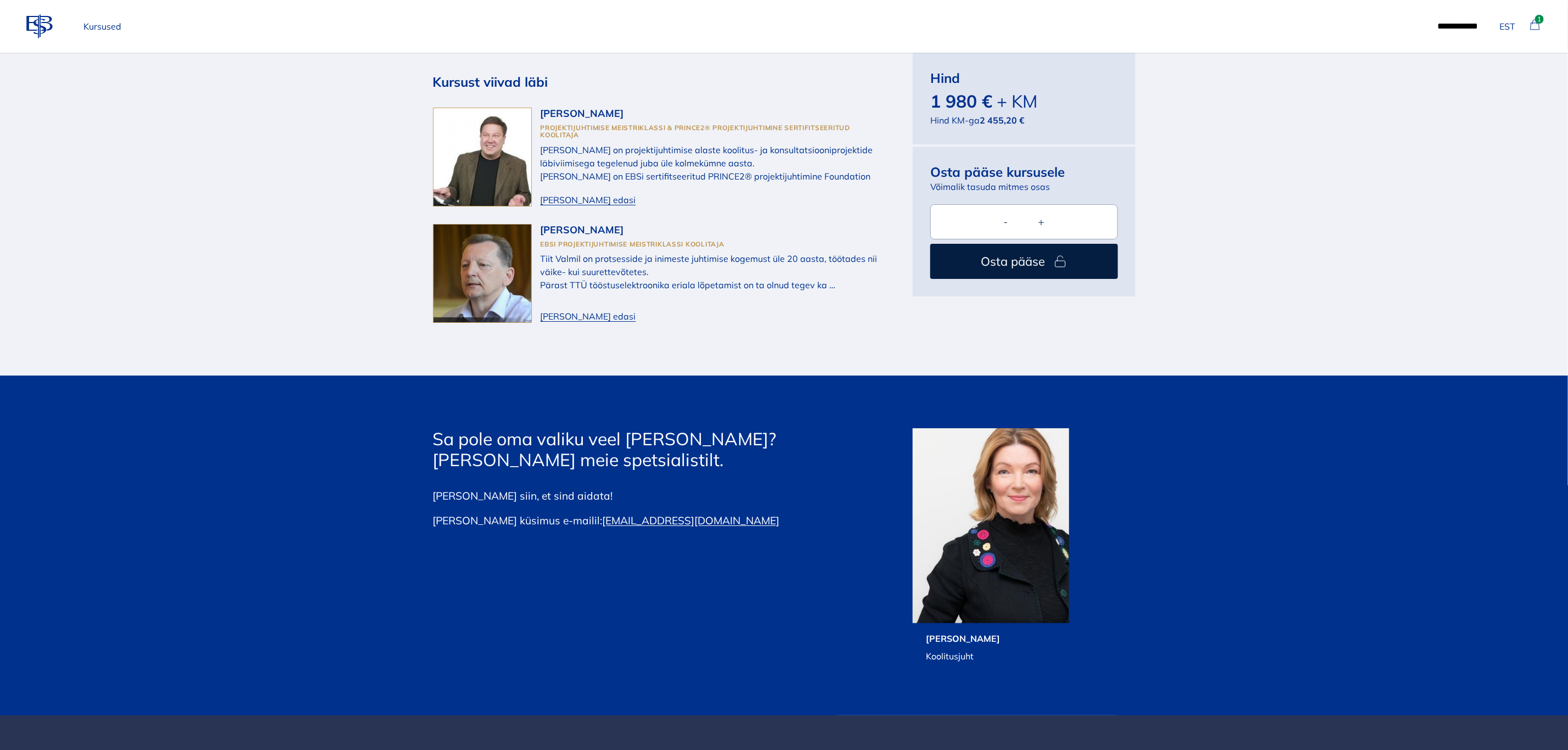
click at [603, 514] on link "[EMAIL_ADDRESS][DOMAIN_NAME]" at bounding box center [691, 520] width 177 height 13
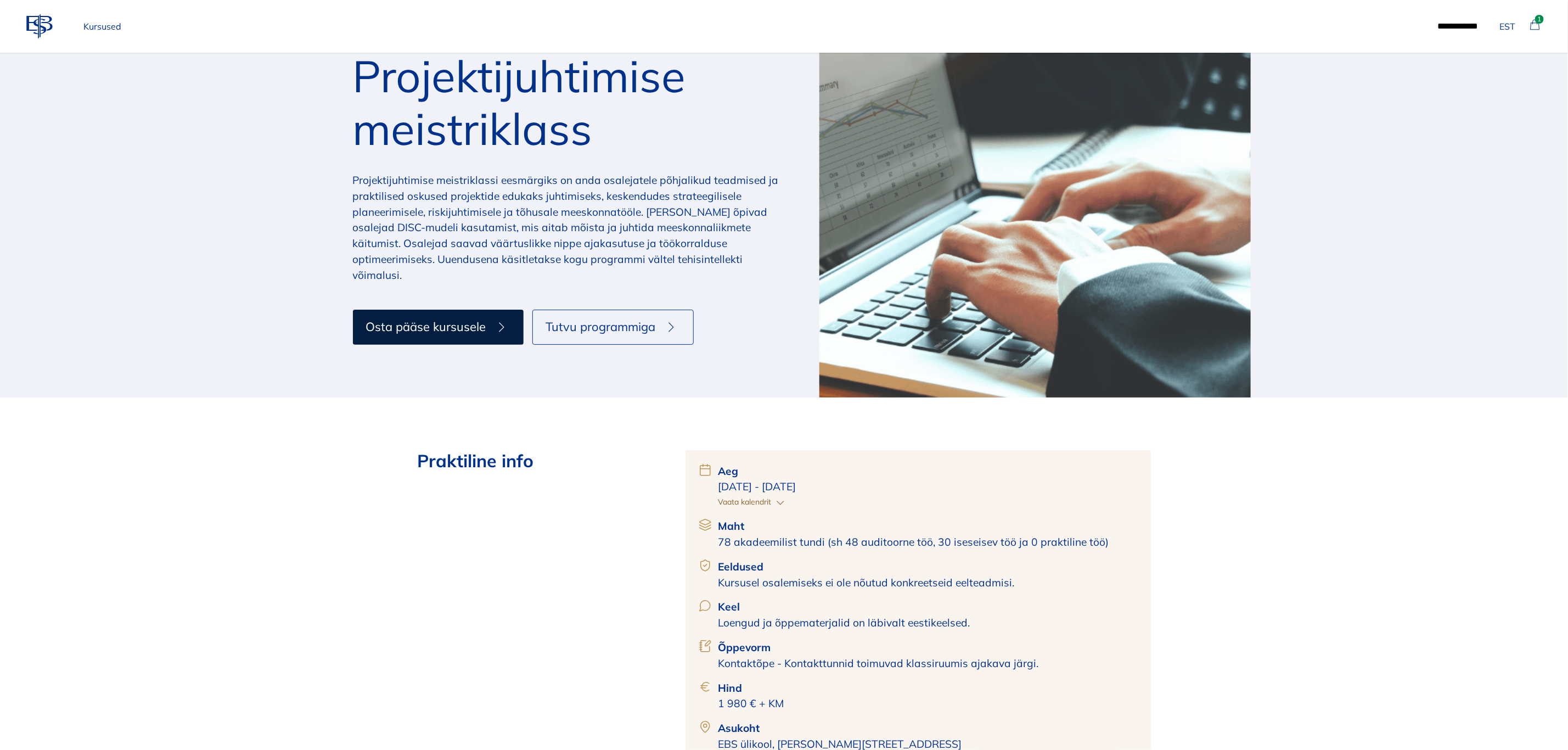
scroll to position [0, 0]
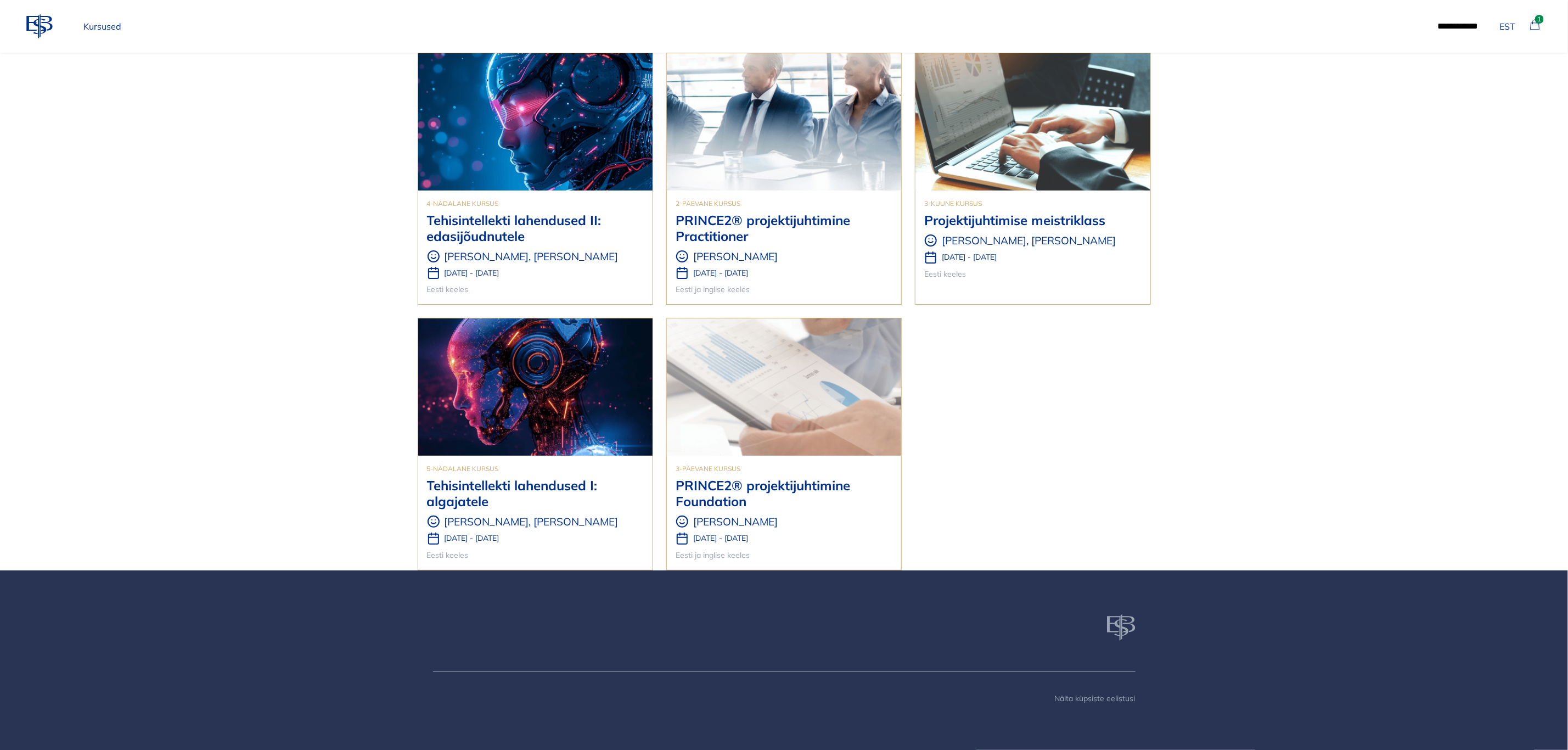
scroll to position [2, 0]
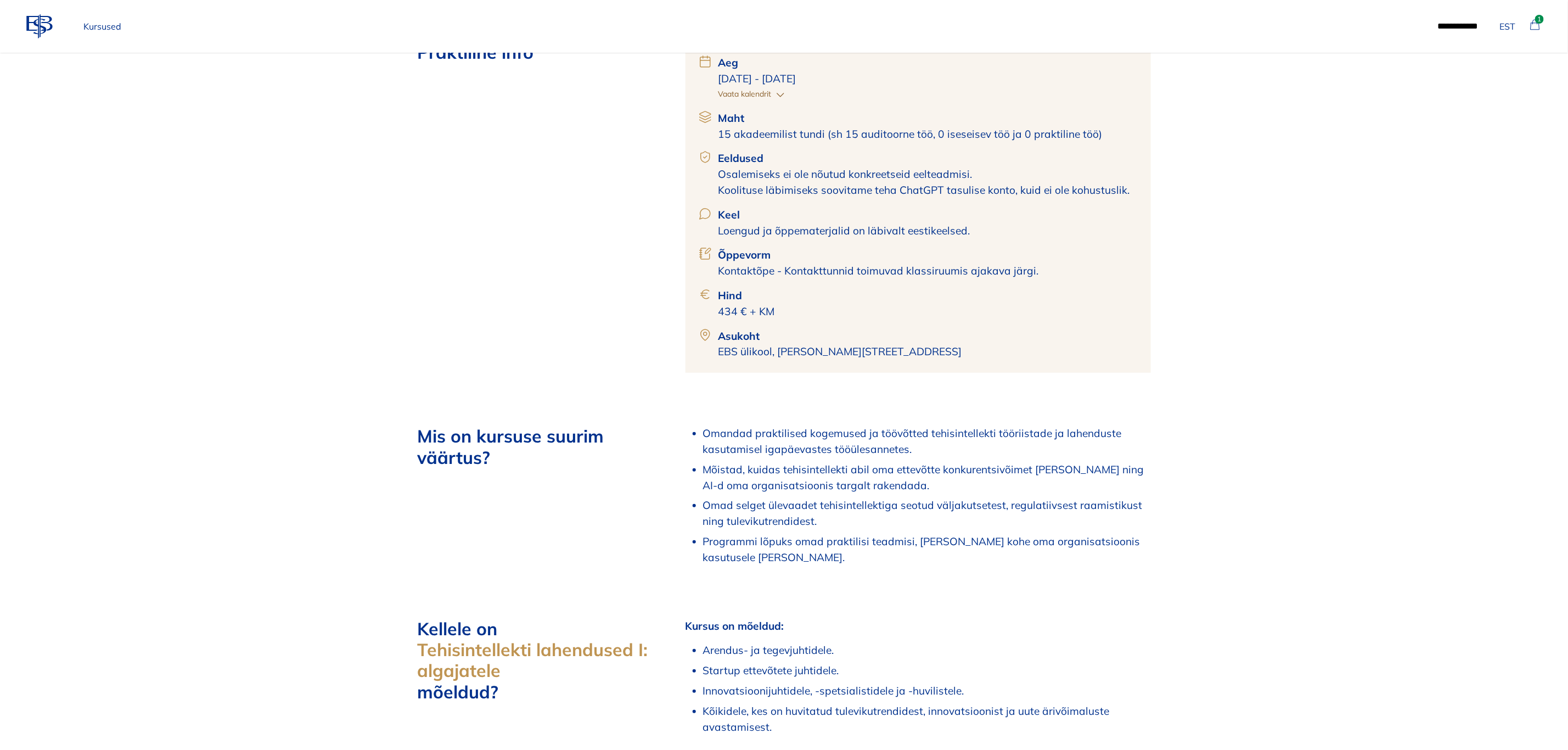
scroll to position [494, 0]
click at [1153, 623] on div "Praktiline info Aeg 4. dets 2025 - 8. jaan 2026 Vaata kalendrit Maht 15 akadeem…" at bounding box center [784, 751] width 768 height 1520
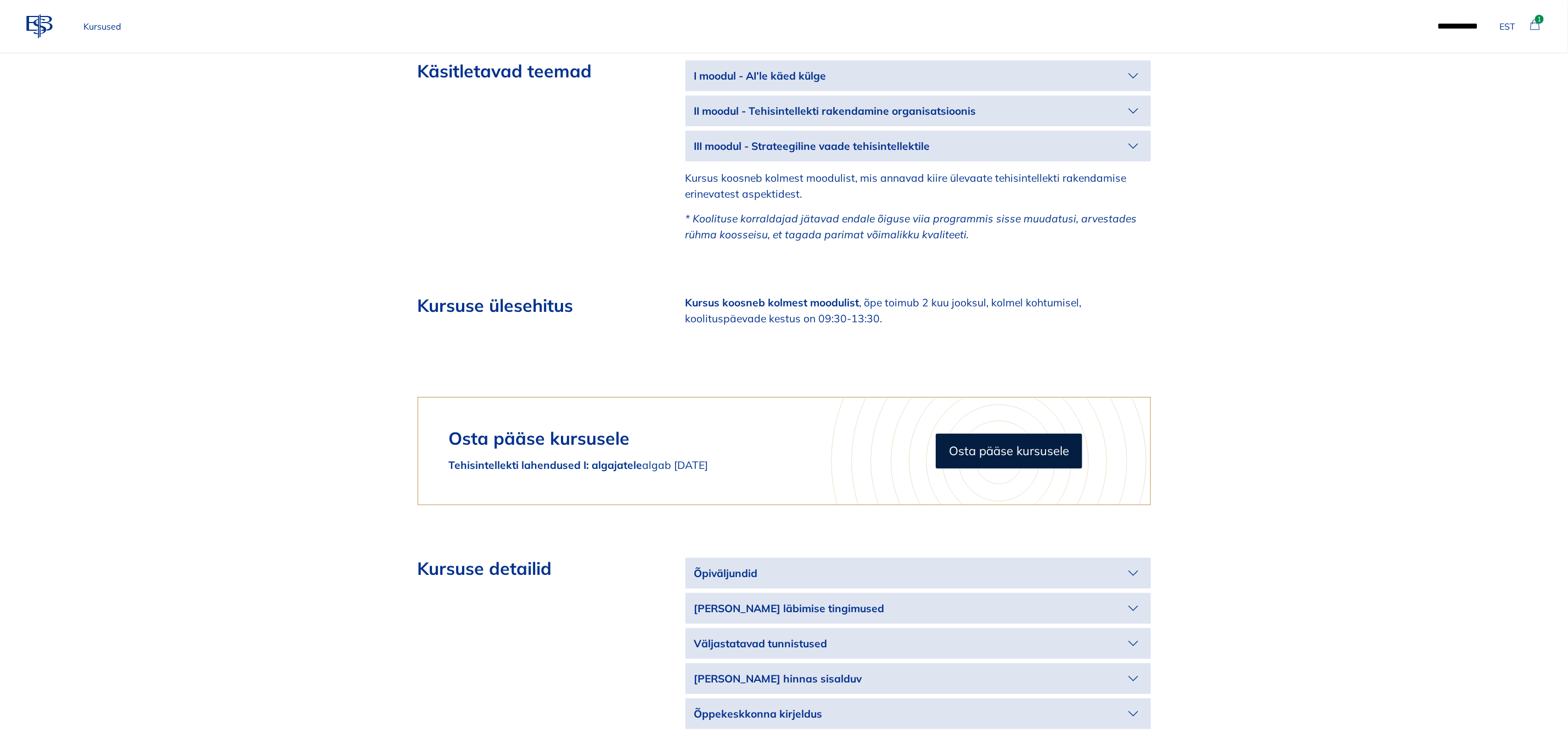
scroll to position [1400, 0]
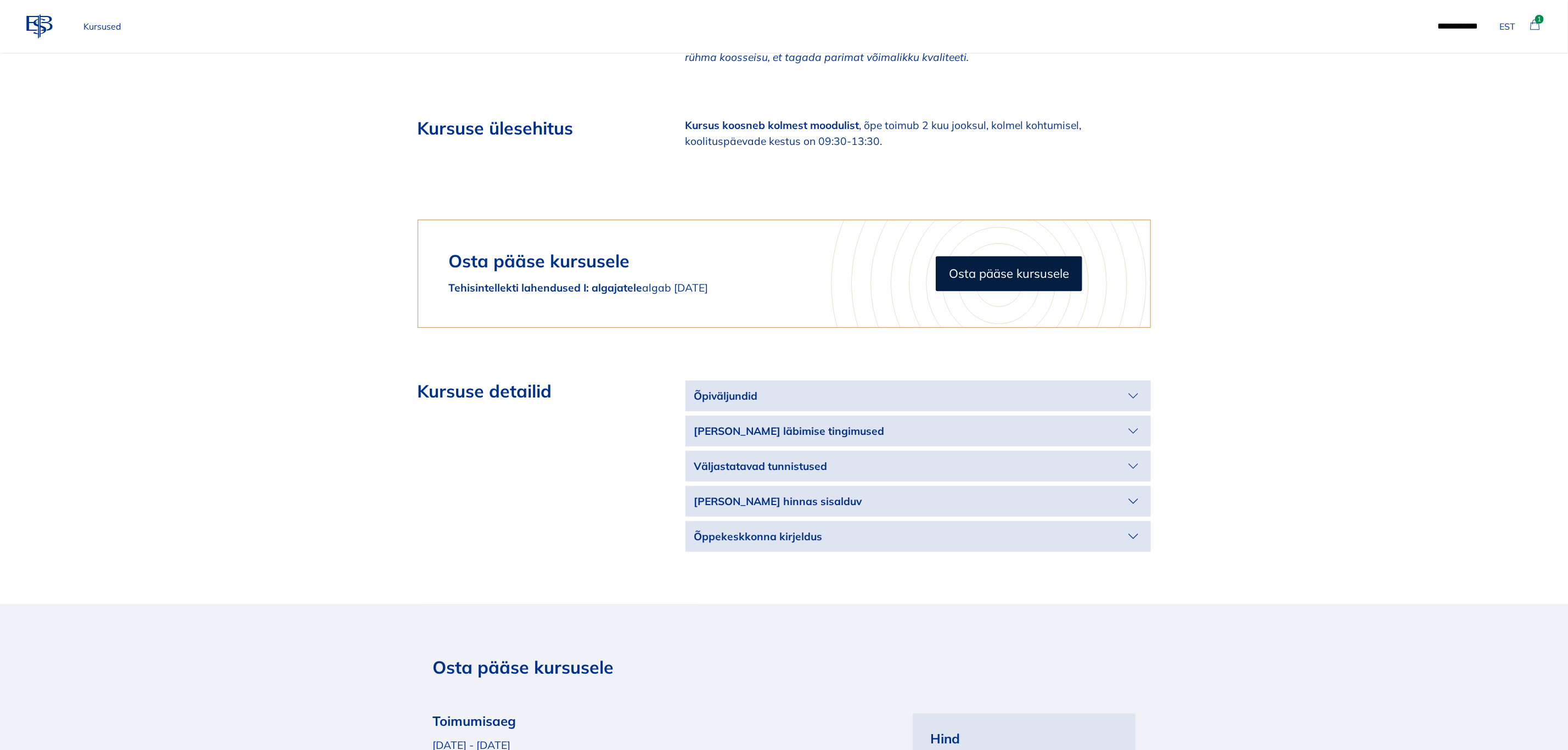
click at [1126, 398] on icon "button" at bounding box center [1134, 396] width 18 height 18
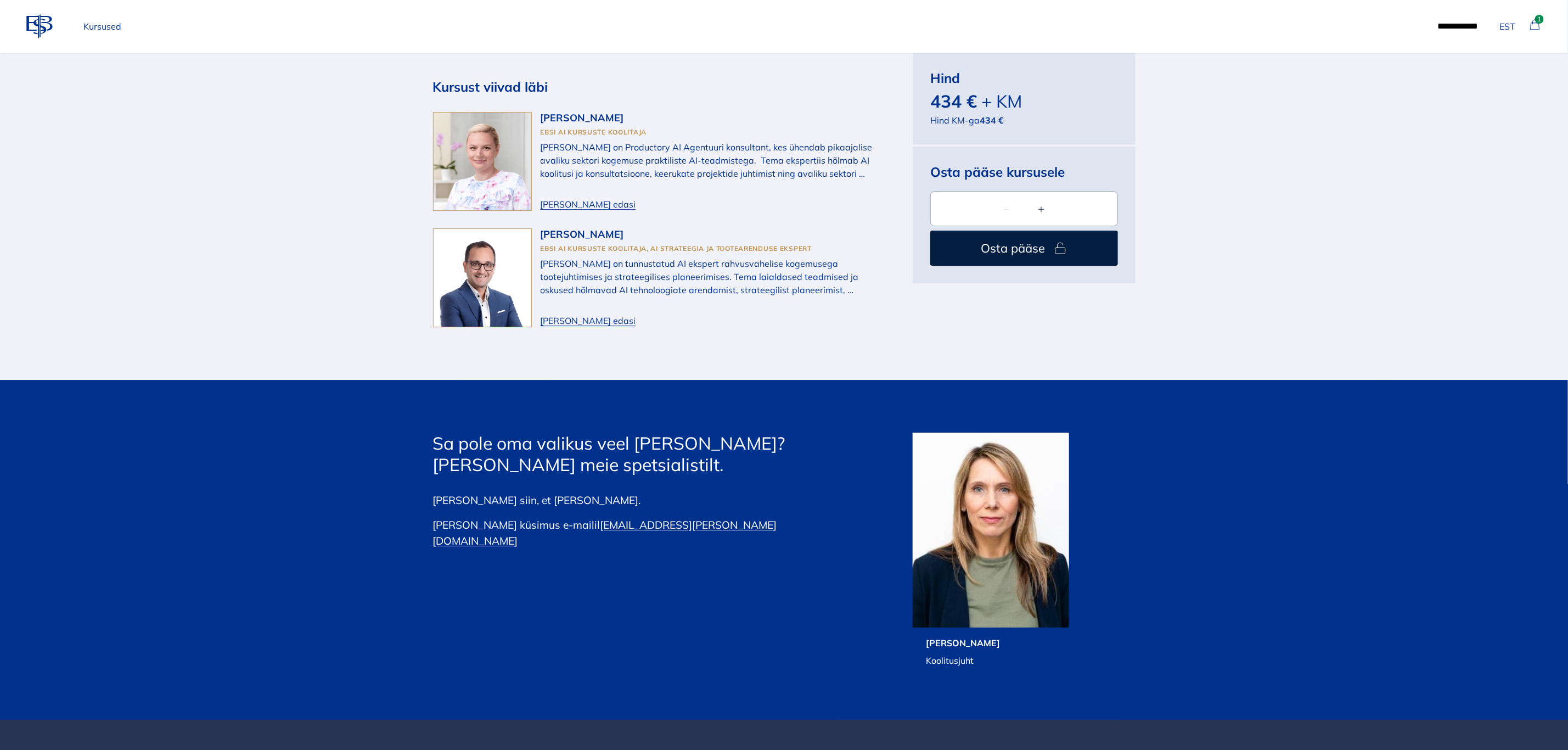
scroll to position [2702, 0]
